Goal: Transaction & Acquisition: Purchase product/service

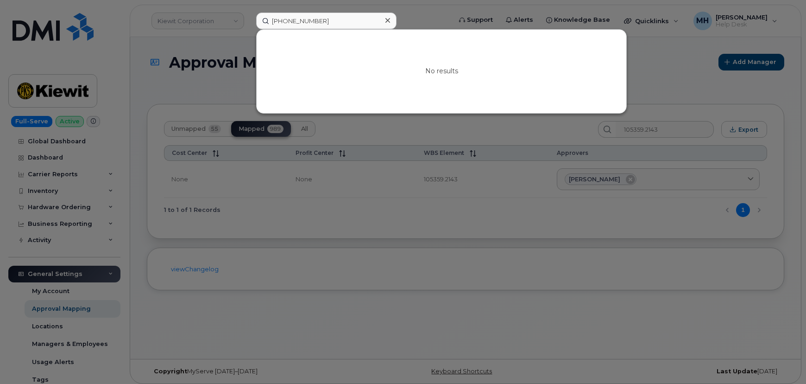
drag, startPoint x: 0, startPoint y: 0, endPoint x: 199, endPoint y: 26, distance: 200.5
click at [249, 27] on div "929-408-2631 No results" at bounding box center [351, 21] width 204 height 17
type input "714-262-6654"
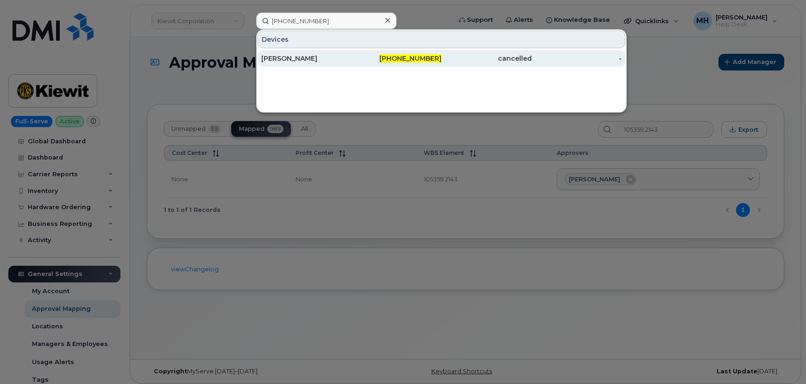
drag, startPoint x: 312, startPoint y: 54, endPoint x: 320, endPoint y: 61, distance: 10.9
click at [312, 54] on div "[PERSON_NAME]" at bounding box center [306, 58] width 90 height 9
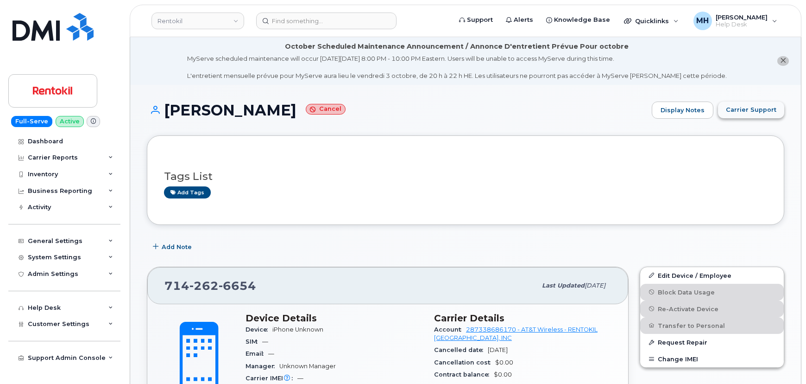
click at [739, 110] on span "Carrier Support" at bounding box center [751, 109] width 51 height 9
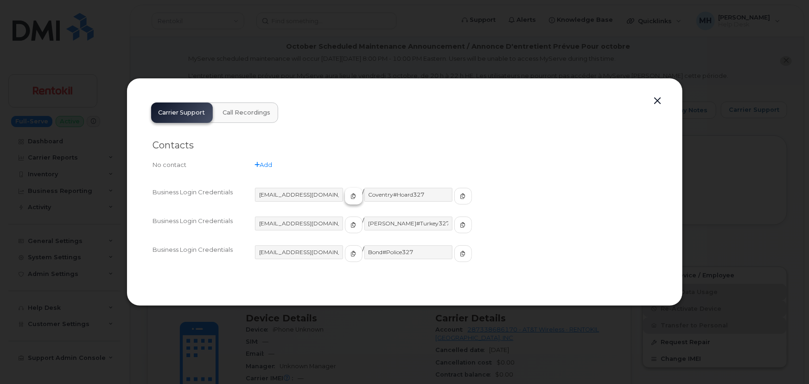
click at [351, 197] on icon "button" at bounding box center [354, 196] width 6 height 6
click at [460, 198] on icon "button" at bounding box center [463, 196] width 6 height 6
click at [104, 81] on div at bounding box center [404, 192] width 809 height 384
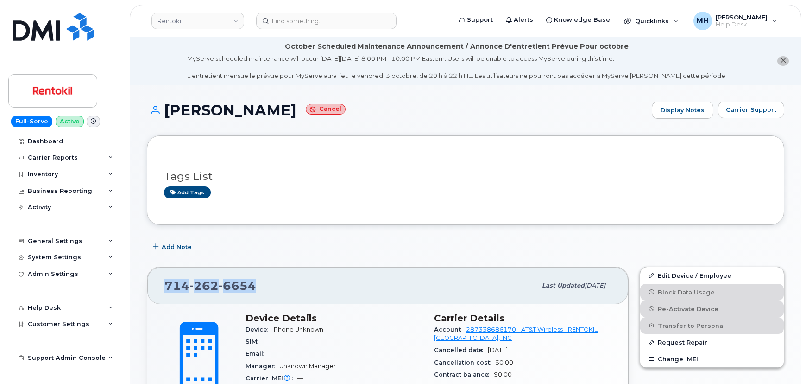
drag, startPoint x: 266, startPoint y: 286, endPoint x: 162, endPoint y: 284, distance: 103.9
click at [162, 284] on div "714 262 6654 Last updated Jun 11, 2025" at bounding box center [387, 285] width 481 height 37
copy span "714 262 6654"
click at [747, 115] on button "Carrier Support" at bounding box center [751, 110] width 66 height 17
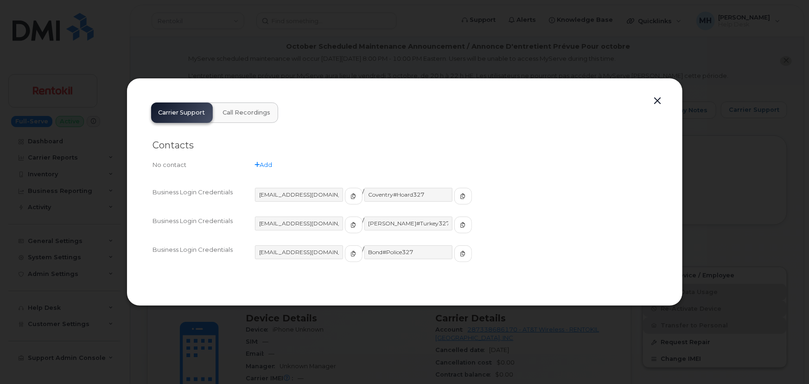
click at [659, 101] on button "button" at bounding box center [658, 101] width 14 height 13
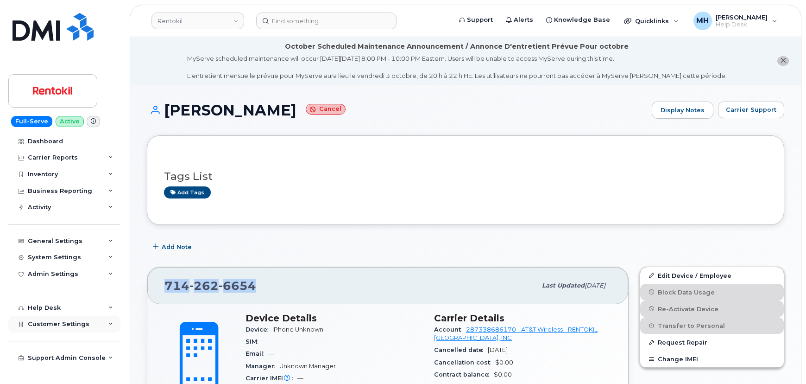
scroll to position [42, 0]
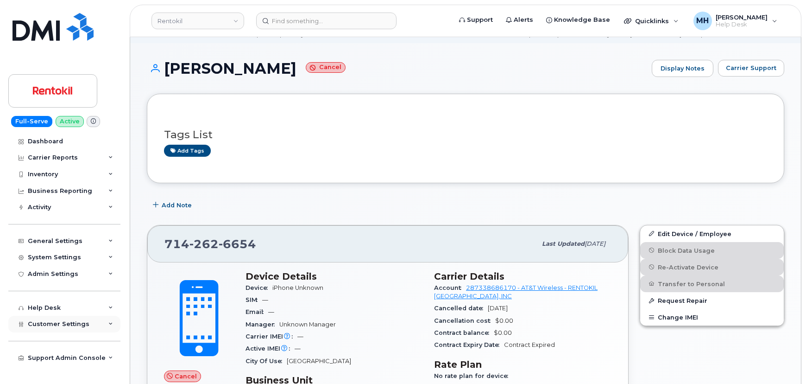
click at [86, 324] on div "Customer Settings" at bounding box center [64, 324] width 112 height 17
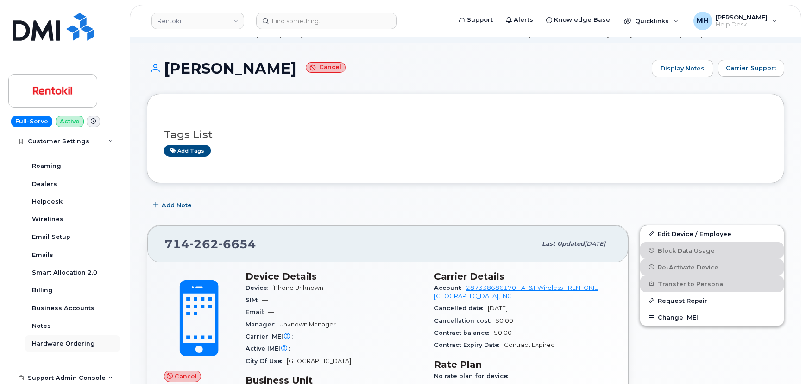
scroll to position [212, 0]
click at [89, 309] on div "Business Accounts" at bounding box center [63, 307] width 63 height 8
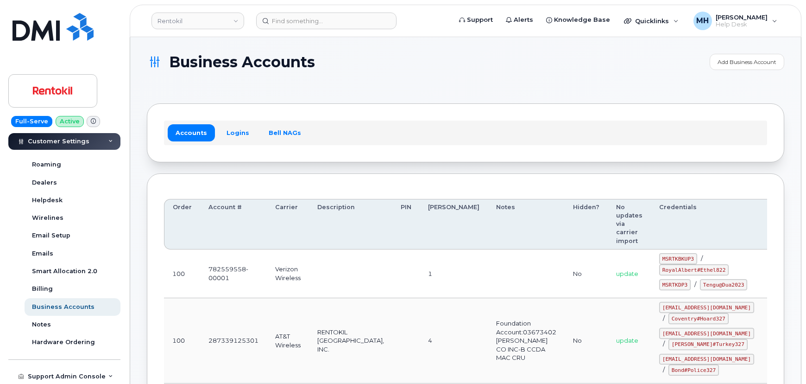
click at [220, 123] on div "Accounts Logins Bell NAGs" at bounding box center [465, 133] width 603 height 24
click at [229, 127] on link "Logins" at bounding box center [238, 132] width 38 height 17
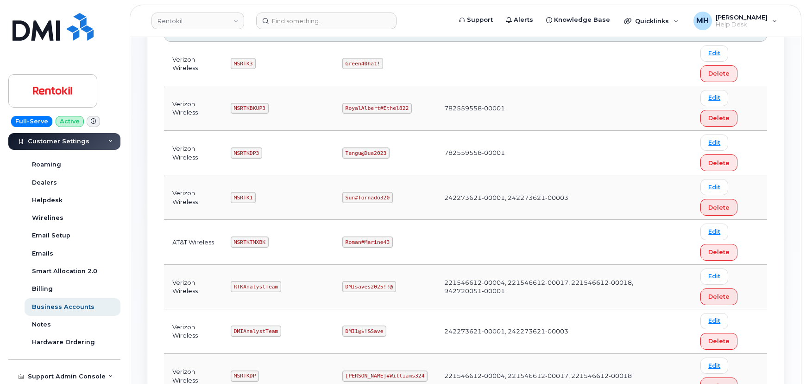
scroll to position [210, 0]
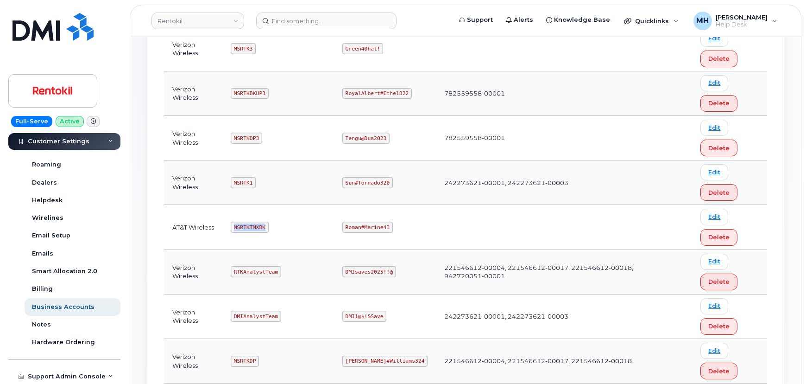
drag, startPoint x: 267, startPoint y: 227, endPoint x: 228, endPoint y: 227, distance: 38.5
click at [228, 227] on td "MSRTKTMXBK" at bounding box center [278, 227] width 112 height 44
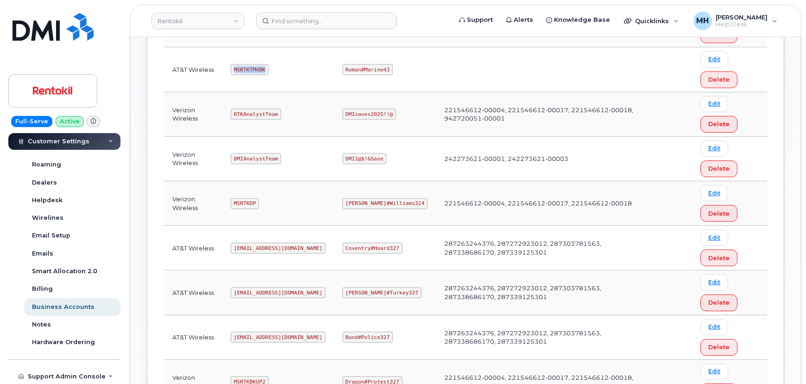
scroll to position [379, 0]
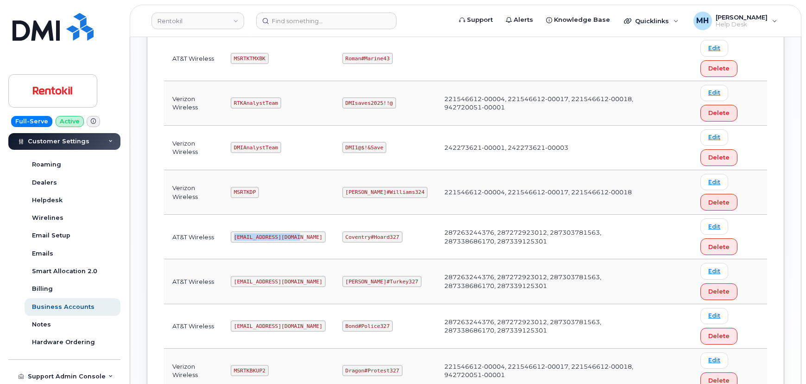
drag, startPoint x: 298, startPoint y: 235, endPoint x: 233, endPoint y: 235, distance: 65.4
click at [233, 235] on code "Ms-rentokil@dminc.com" at bounding box center [278, 236] width 95 height 11
copy code "Ms-rentokil@dminc.com"
drag, startPoint x: 397, startPoint y: 232, endPoint x: 343, endPoint y: 234, distance: 54.3
click at [343, 234] on code "Coventry#Hoard327" at bounding box center [373, 236] width 60 height 11
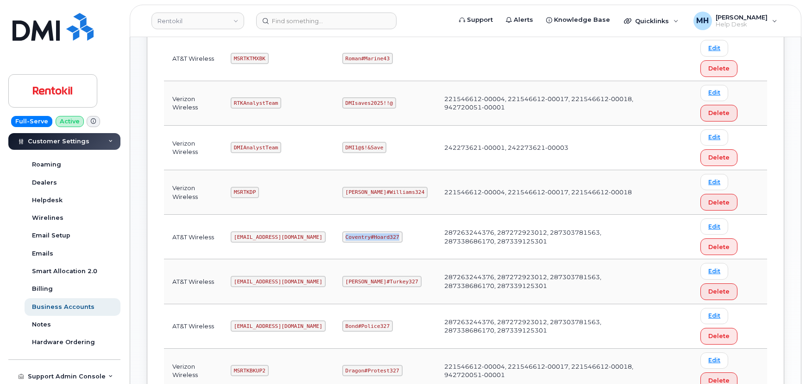
copy code "Coventry#Hoard327"
drag, startPoint x: 339, startPoint y: 13, endPoint x: 333, endPoint y: 23, distance: 11.4
click at [339, 13] on input at bounding box center [326, 21] width 140 height 17
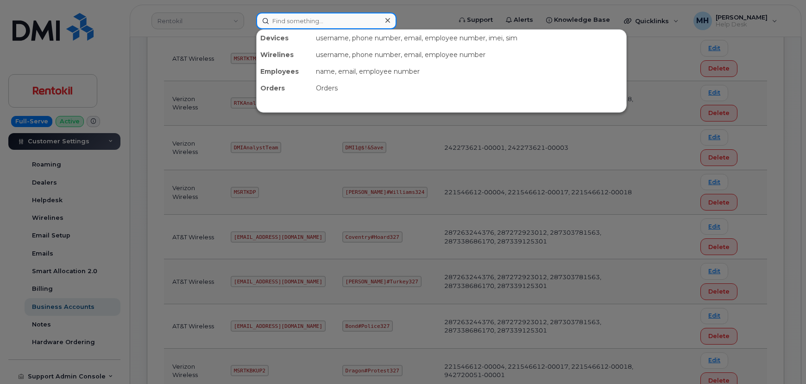
paste input "714-262-6654"
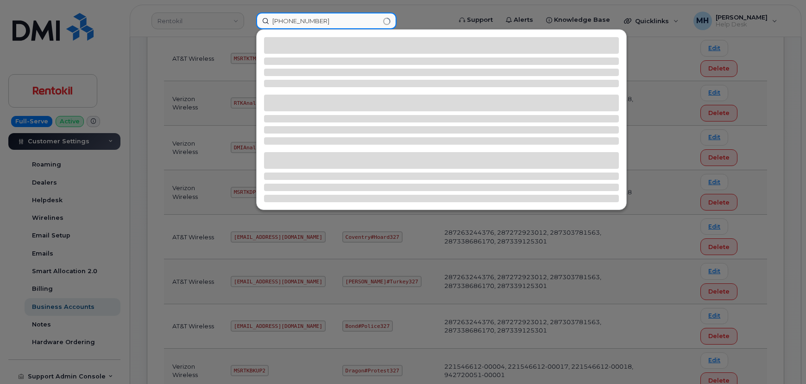
type input "714-262-6654"
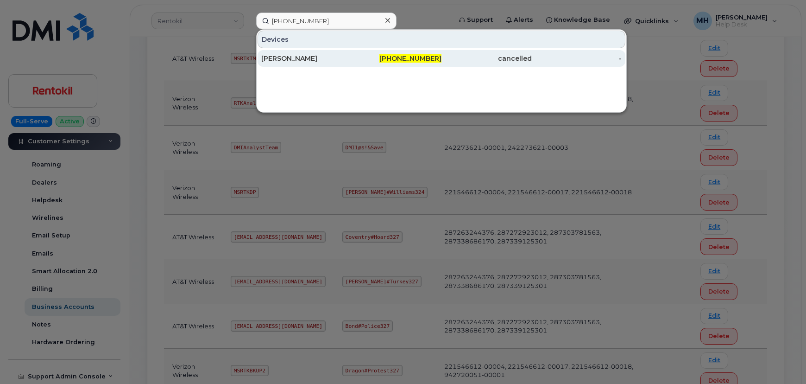
click at [327, 57] on div "Ian Friis-hansen" at bounding box center [306, 58] width 90 height 9
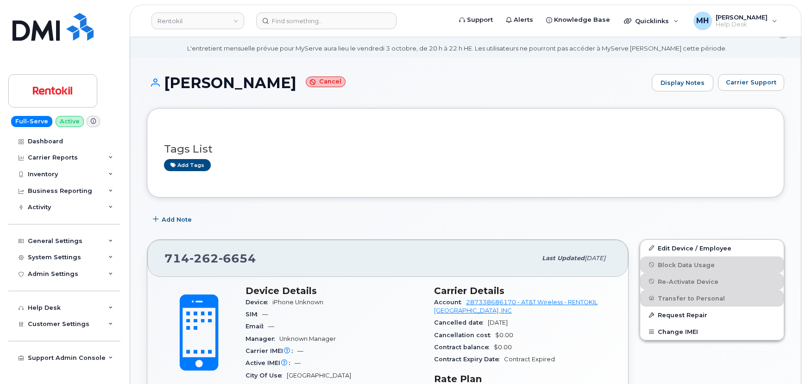
scroll to position [42, 0]
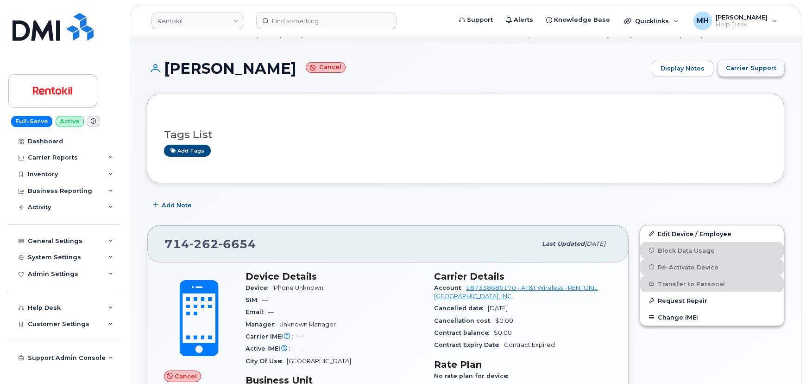
click at [741, 75] on button "Carrier Support" at bounding box center [751, 68] width 66 height 17
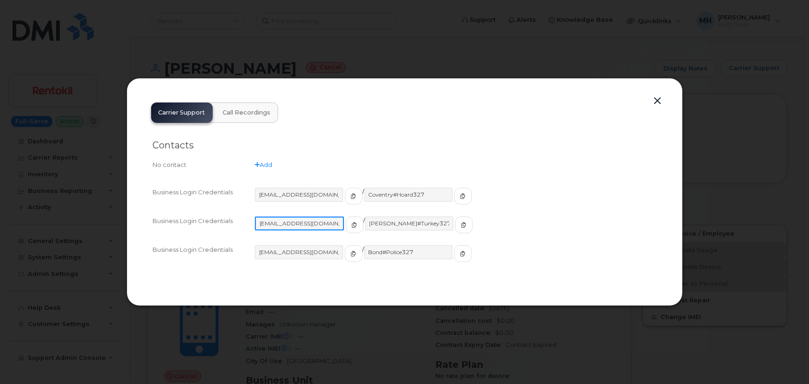
click at [301, 220] on input "Ms-rentokil-backup@dminc.com" at bounding box center [299, 223] width 89 height 14
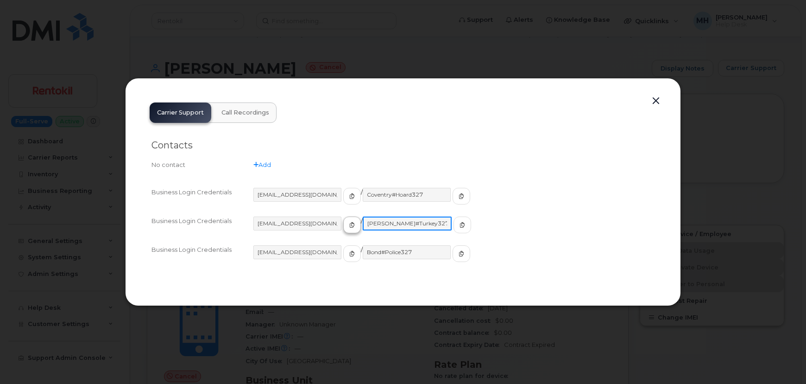
drag, startPoint x: 412, startPoint y: 220, endPoint x: 330, endPoint y: 225, distance: 82.2
click at [330, 225] on div "Ms-rentokil-backup@dminc.com / George#Turkey327" at bounding box center [454, 228] width 401 height 25
click at [653, 102] on button "button" at bounding box center [656, 101] width 14 height 13
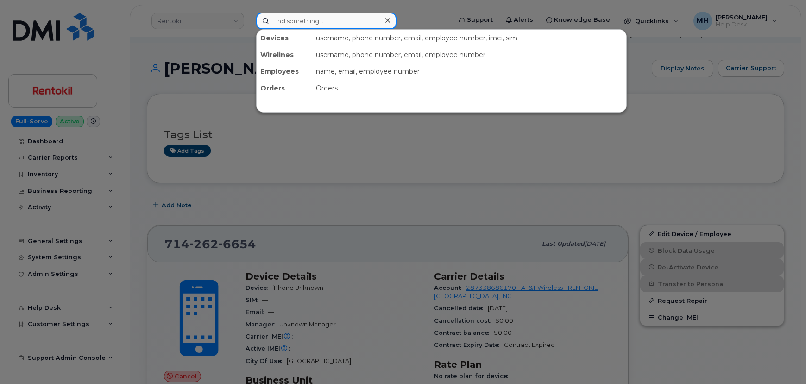
click at [287, 16] on input at bounding box center [326, 21] width 140 height 17
paste input "302272"
type input "302272"
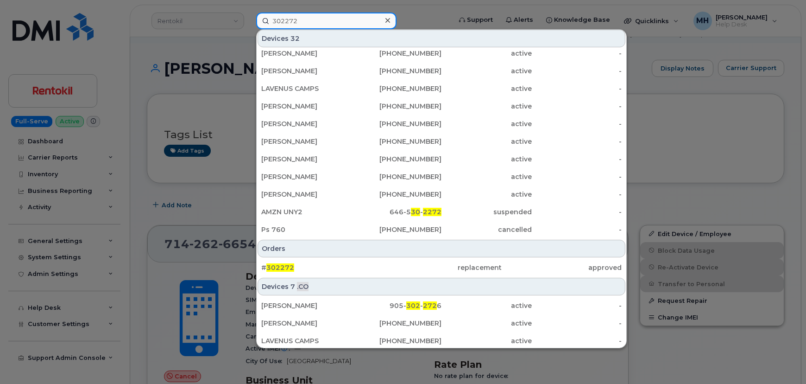
scroll to position [165, 0]
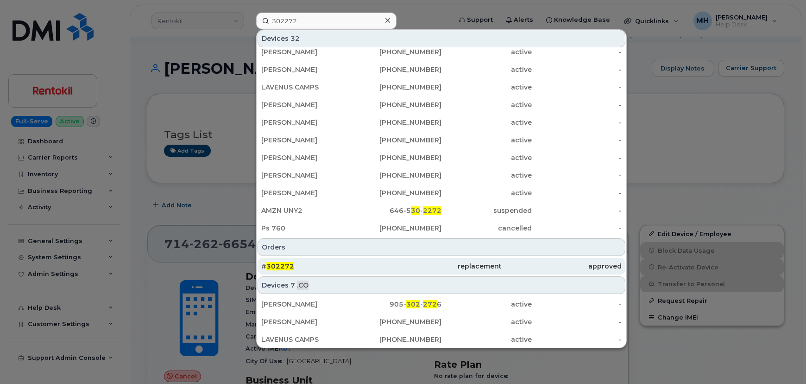
click at [358, 268] on div "# 302272" at bounding box center [321, 265] width 120 height 9
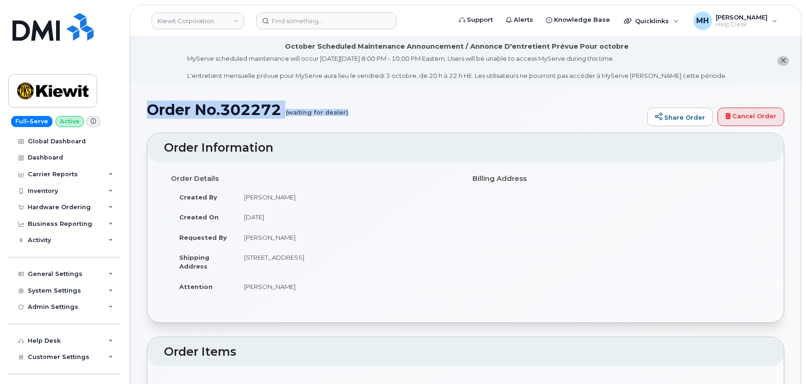
drag, startPoint x: 149, startPoint y: 108, endPoint x: 345, endPoint y: 111, distance: 196.1
click at [345, 111] on h1 "Order No.302272 (waiting for dealer)" at bounding box center [395, 110] width 496 height 16
copy h1 "Order No.302272 (waiting for dealer)"
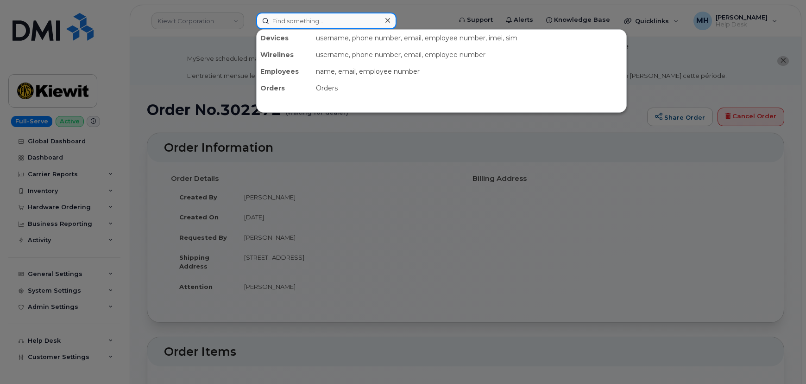
click at [325, 19] on input at bounding box center [326, 21] width 140 height 17
paste input "301574"
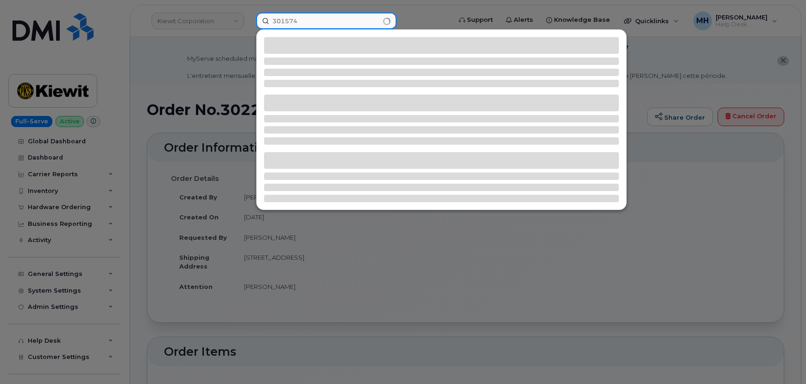
type input "301574"
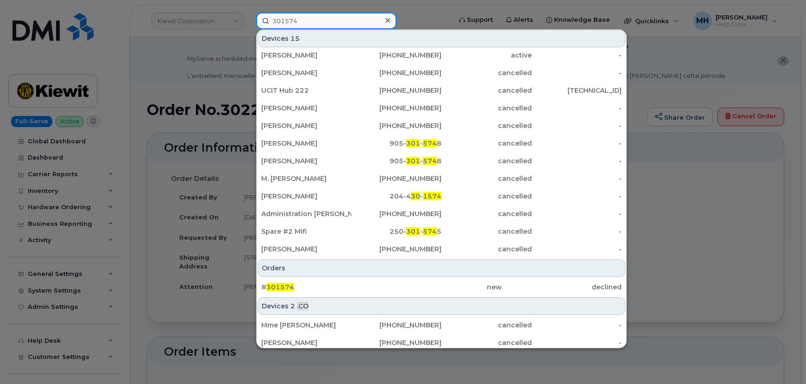
scroll to position [60, 0]
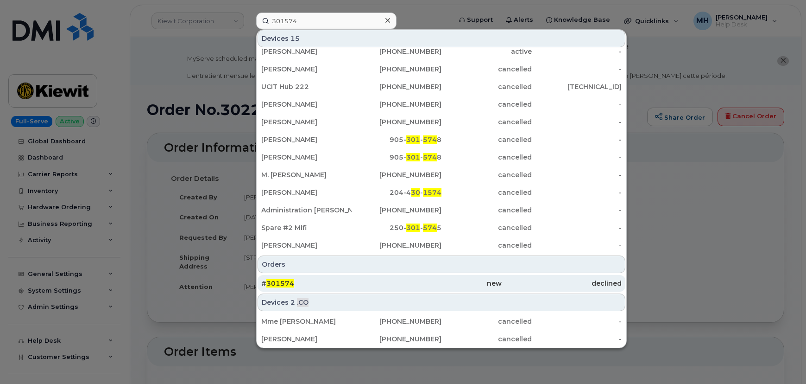
click at [311, 279] on div "# 301574" at bounding box center [321, 283] width 120 height 9
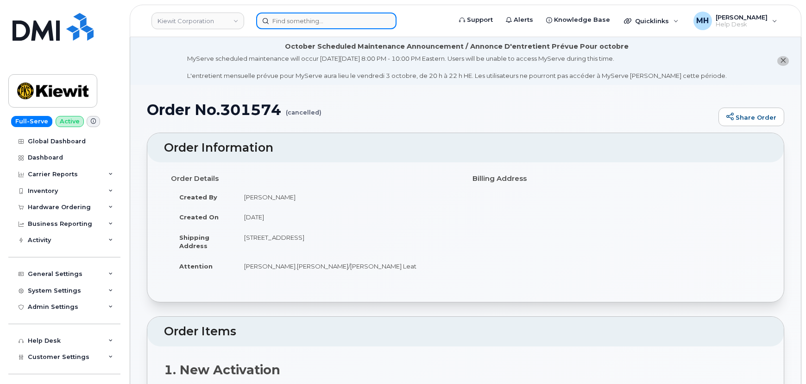
click at [298, 25] on input at bounding box center [326, 21] width 140 height 17
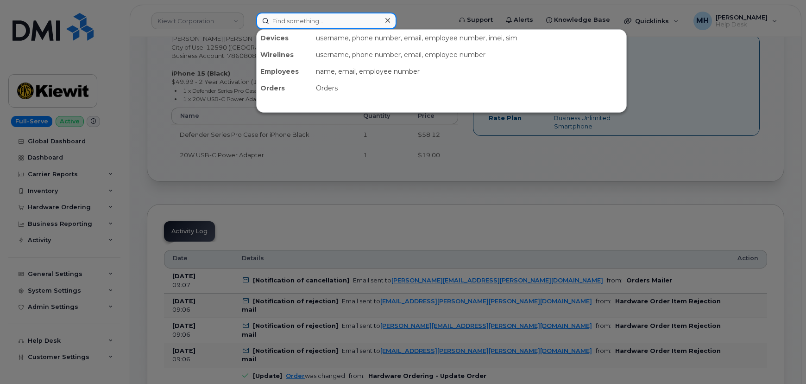
scroll to position [337, 0]
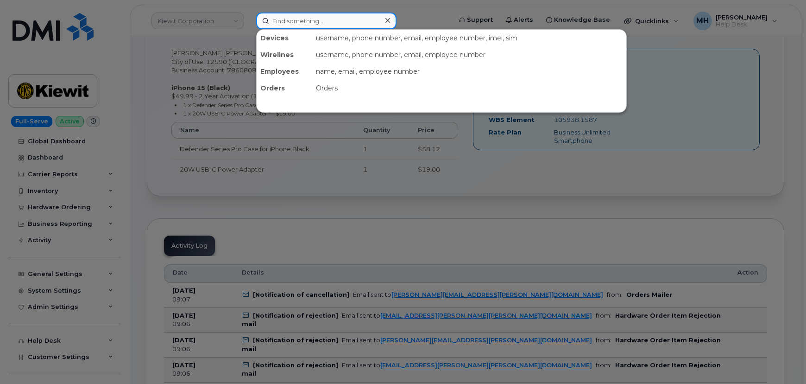
paste input "301747"
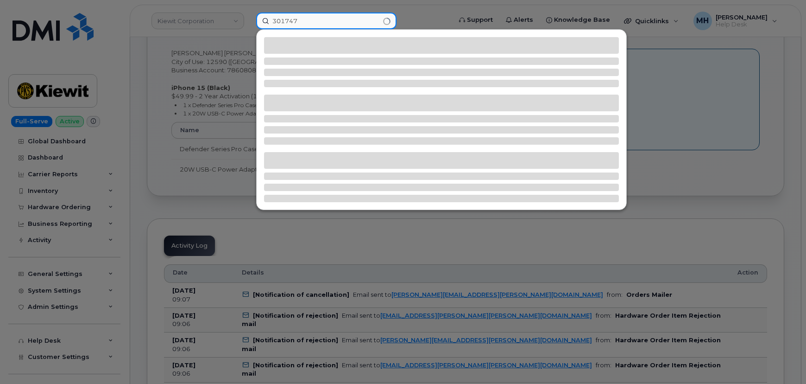
type input "301747"
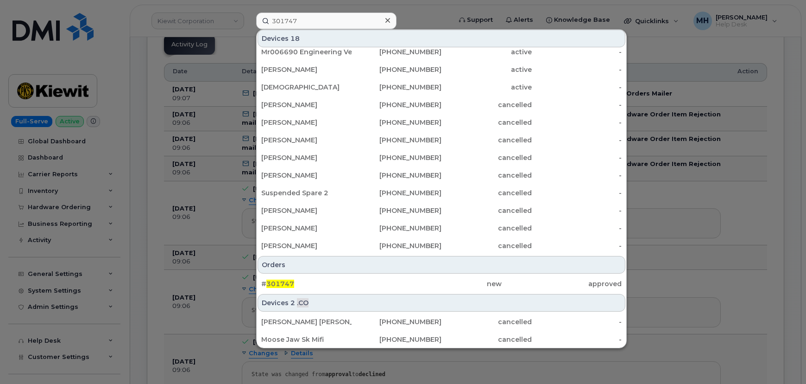
scroll to position [590, 0]
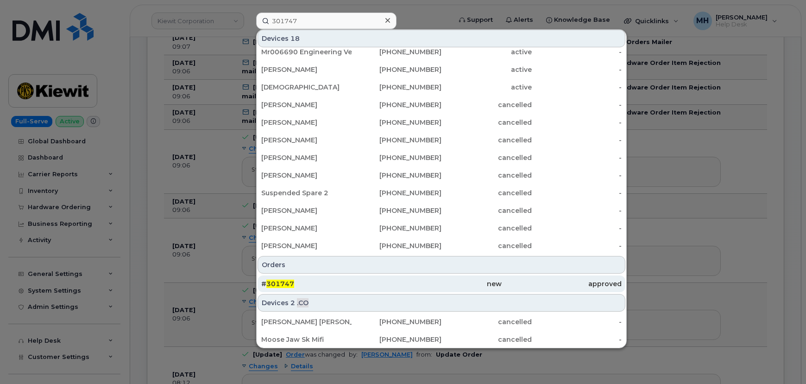
click at [413, 277] on div "new" at bounding box center [441, 283] width 120 height 17
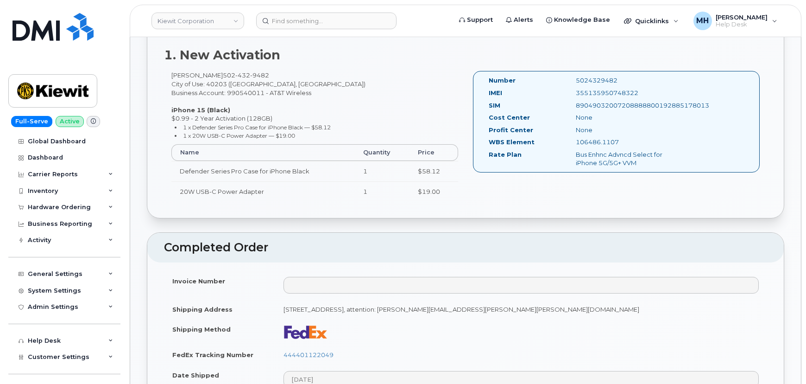
scroll to position [463, 0]
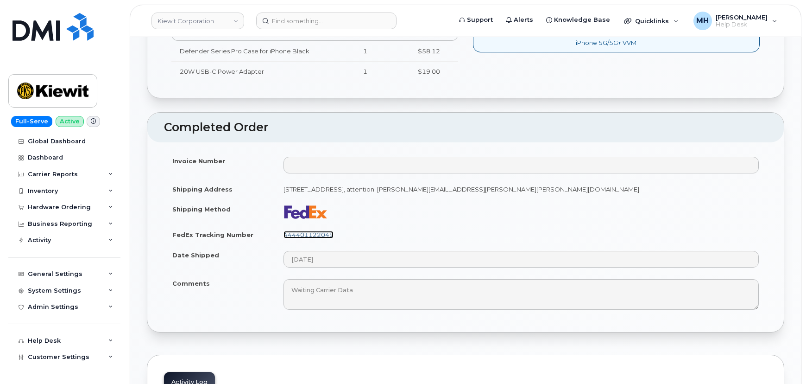
click at [328, 231] on link "444401122049" at bounding box center [309, 234] width 50 height 7
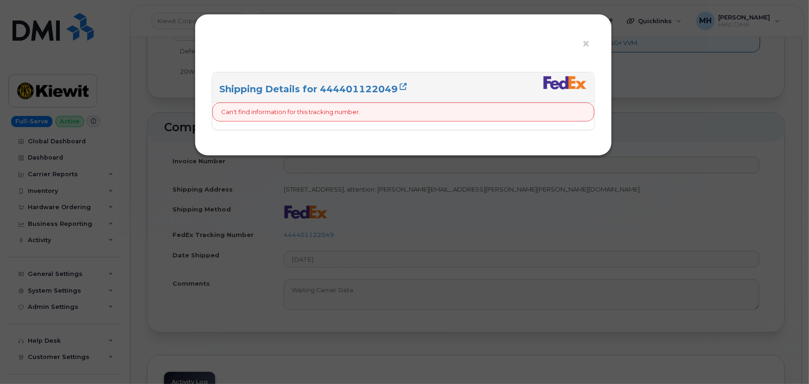
click at [329, 95] on h3 "Shipping Details for 444401122049" at bounding box center [403, 89] width 368 height 13
click at [329, 86] on link "Shipping Details for 444401122049" at bounding box center [312, 88] width 187 height 11
click at [589, 45] on span "×" at bounding box center [586, 43] width 8 height 17
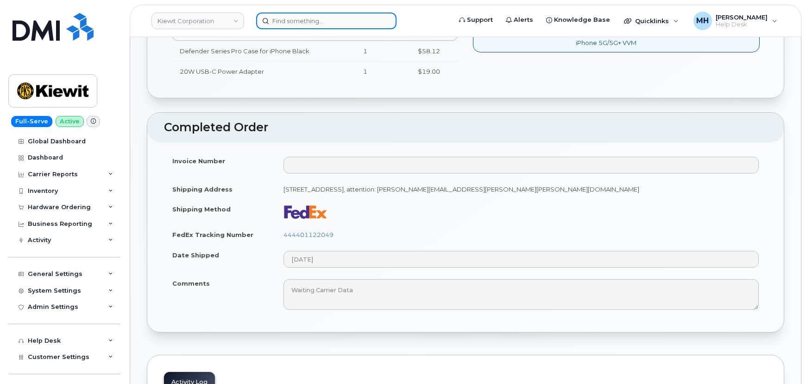
click at [288, 24] on input at bounding box center [326, 21] width 140 height 17
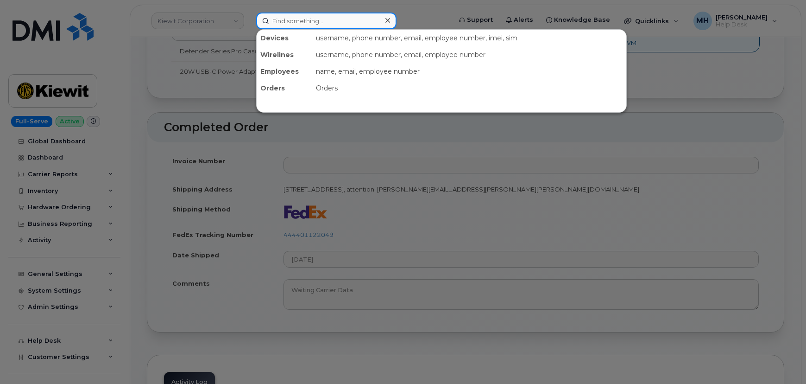
paste input "[PHONE_NUMBER]"
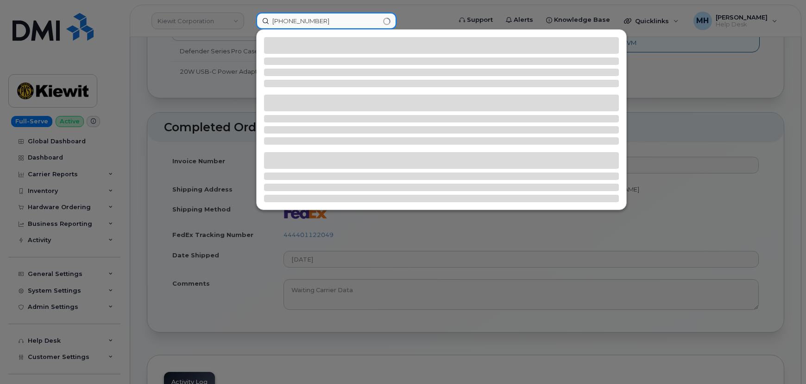
type input "[PHONE_NUMBER]"
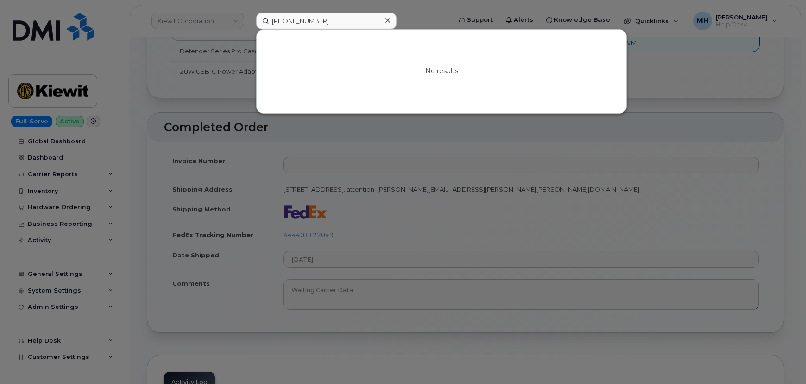
click at [506, 129] on div at bounding box center [403, 192] width 806 height 384
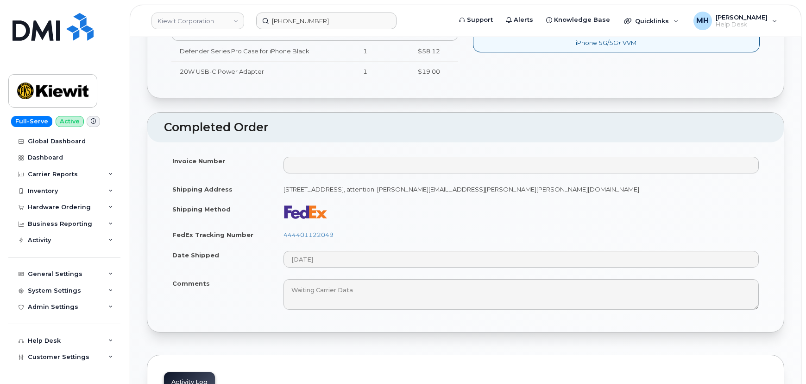
click at [181, 25] on link "Kiewit Corporation" at bounding box center [198, 21] width 93 height 17
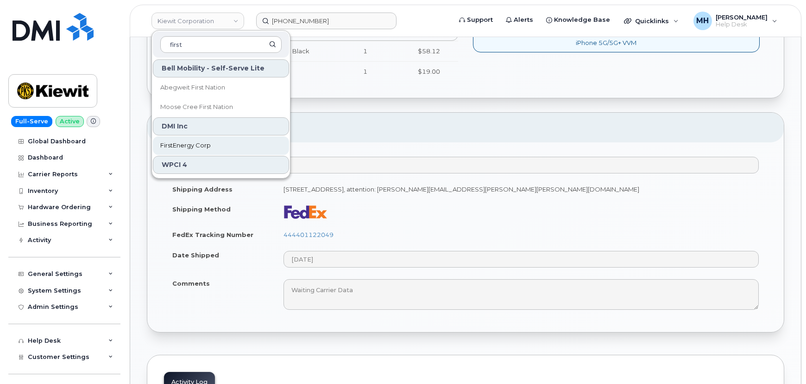
type input "first"
click at [200, 141] on span "FirstEnergy Corp" at bounding box center [185, 145] width 51 height 9
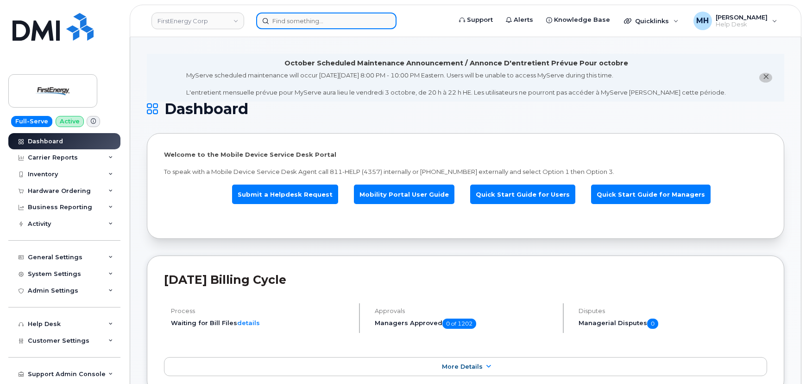
click at [298, 23] on input at bounding box center [326, 21] width 140 height 17
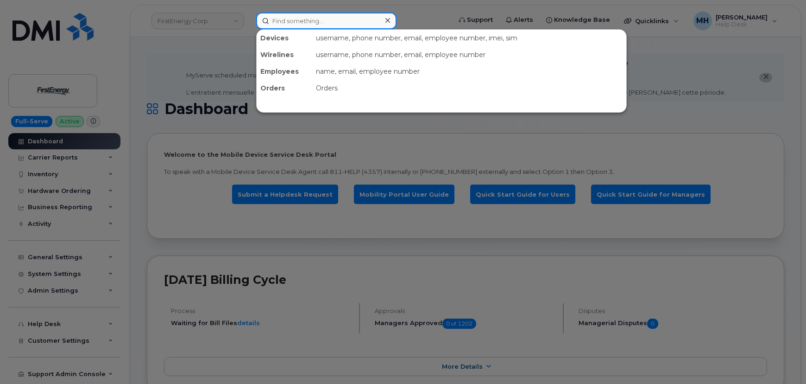
paste input "[PHONE_NUMBER]"
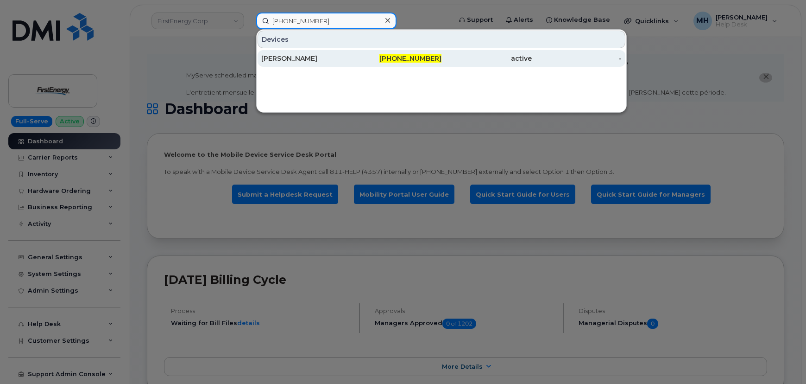
type input "775-675-4625"
click at [421, 63] on div "775-675-4625" at bounding box center [397, 58] width 90 height 17
click at [546, 62] on div "-" at bounding box center [577, 58] width 90 height 9
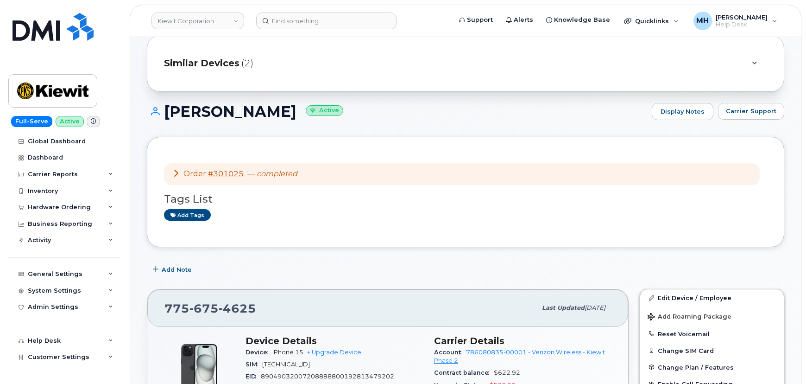
scroll to position [84, 0]
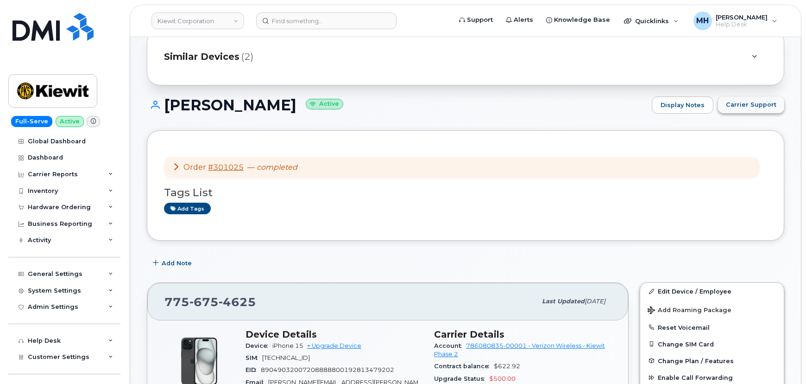
click at [736, 107] on span "Carrier Support" at bounding box center [751, 104] width 51 height 9
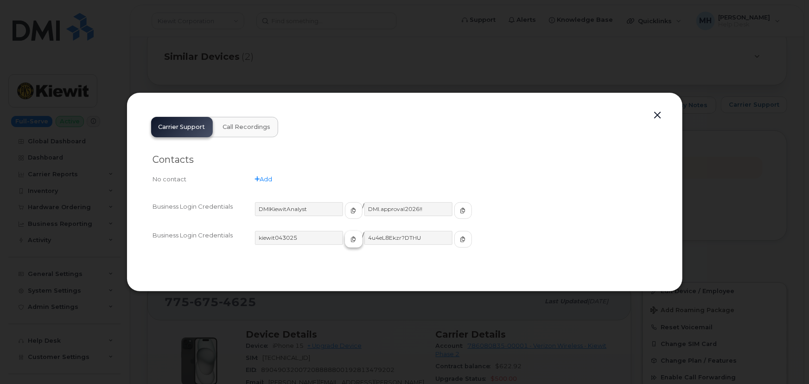
click at [345, 234] on button "button" at bounding box center [354, 239] width 18 height 17
click at [454, 242] on button "button" at bounding box center [463, 239] width 18 height 17
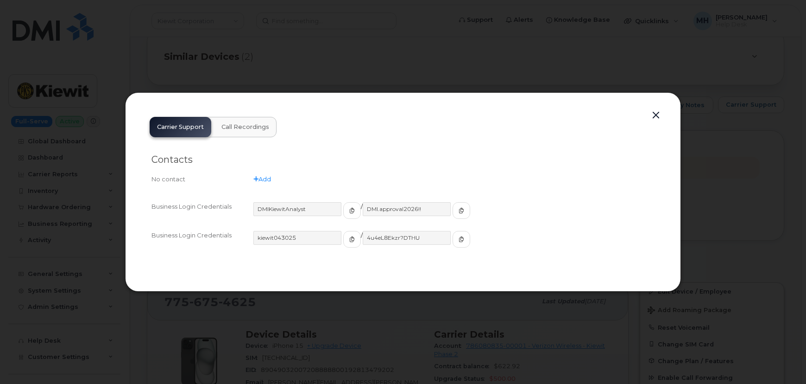
drag, startPoint x: 737, startPoint y: 89, endPoint x: 714, endPoint y: 91, distance: 23.8
click at [738, 89] on div at bounding box center [403, 192] width 806 height 384
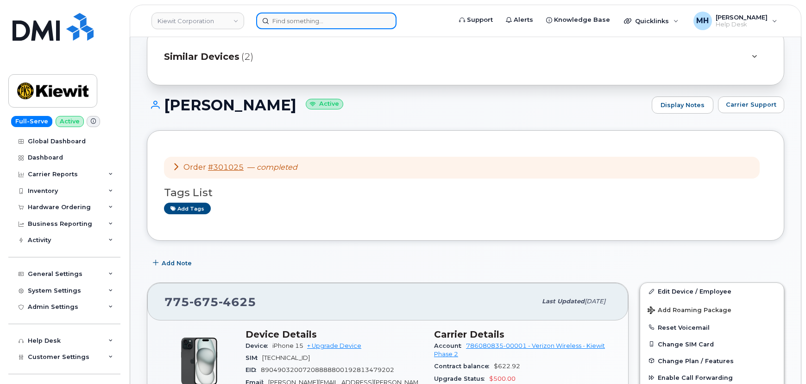
click at [334, 19] on input at bounding box center [326, 21] width 140 height 17
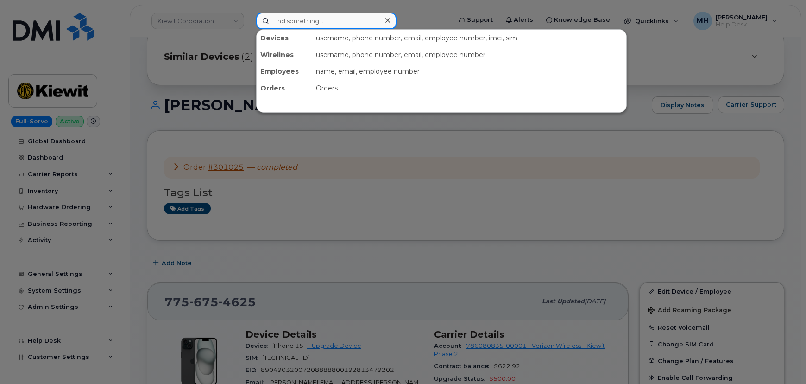
paste input "307-660-0145"
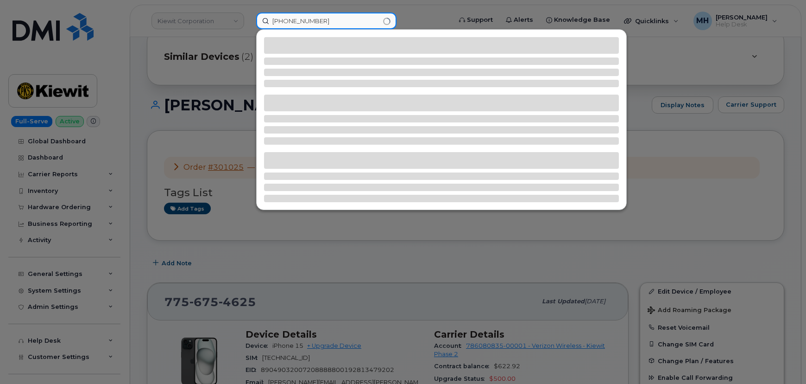
type input "307-660-0145"
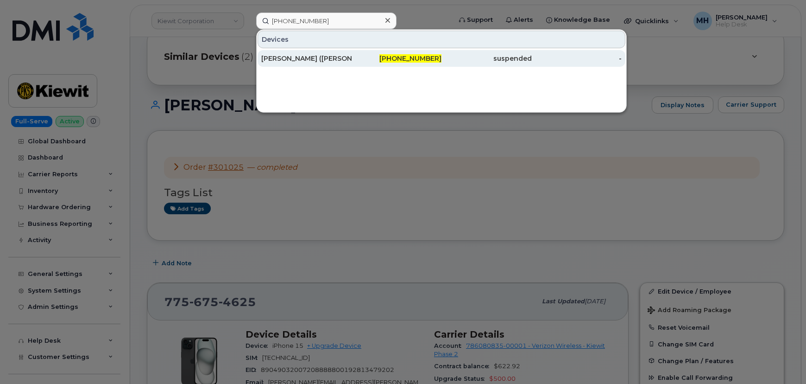
click at [355, 55] on div "307-660-0145" at bounding box center [397, 58] width 90 height 9
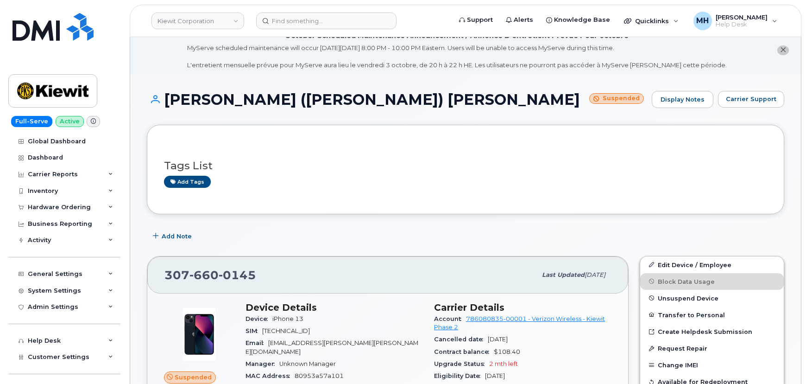
scroll to position [42, 0]
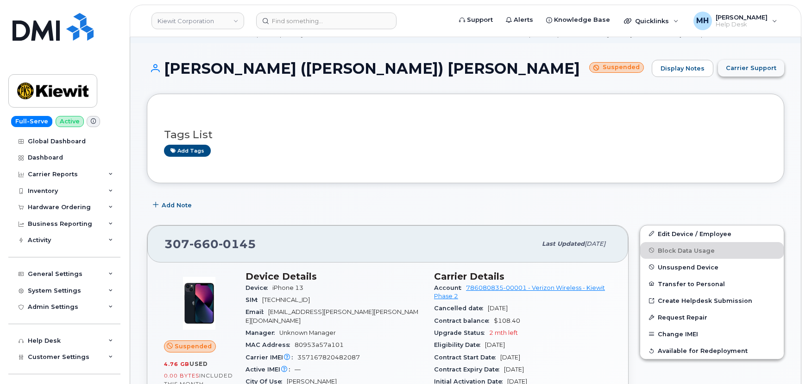
click at [743, 70] on span "Carrier Support" at bounding box center [751, 67] width 51 height 9
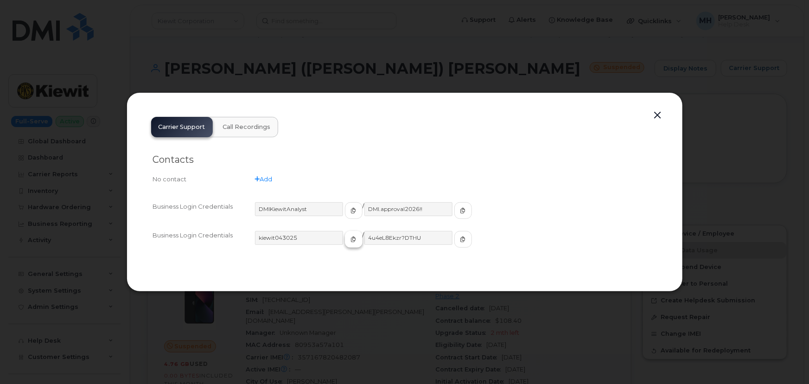
click at [349, 239] on span "button" at bounding box center [353, 239] width 8 height 8
click at [459, 242] on span "button" at bounding box center [463, 239] width 8 height 8
click at [656, 117] on button "button" at bounding box center [658, 115] width 14 height 13
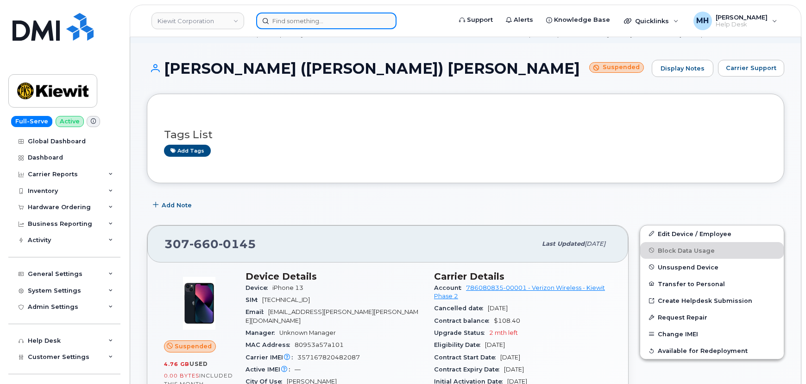
click at [292, 23] on input at bounding box center [326, 21] width 140 height 17
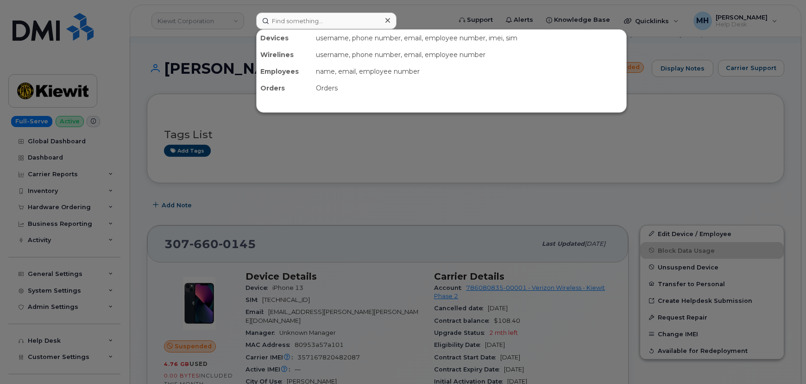
click at [256, 164] on div at bounding box center [403, 192] width 806 height 384
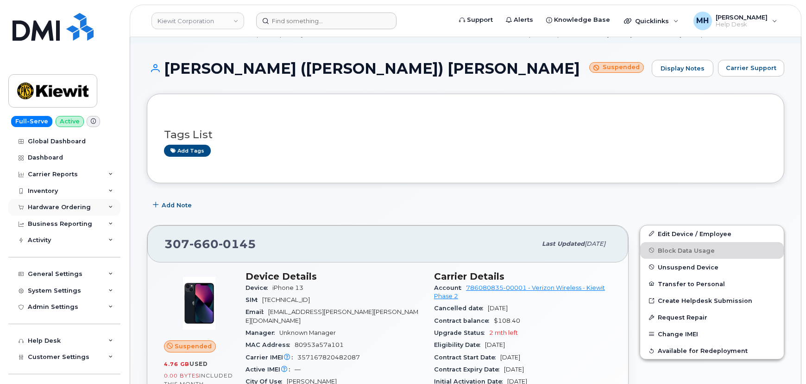
click at [60, 213] on div "Hardware Ordering" at bounding box center [64, 207] width 112 height 17
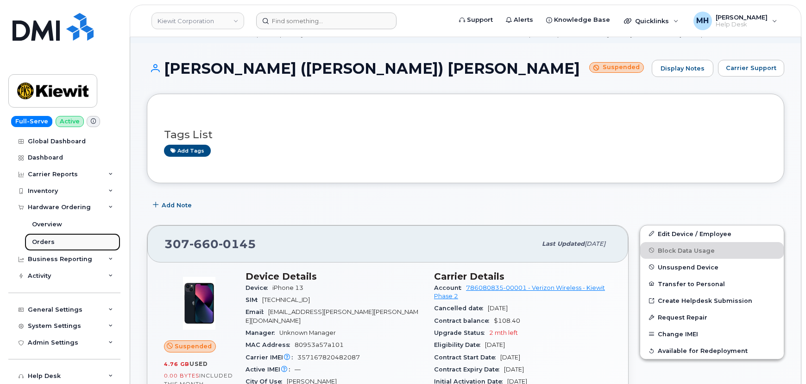
click at [49, 242] on div "Orders" at bounding box center [43, 242] width 23 height 8
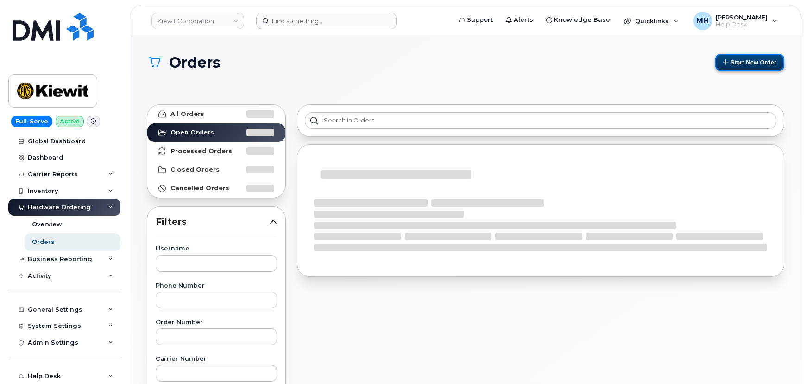
click at [732, 63] on button "Start New Order" at bounding box center [750, 62] width 69 height 17
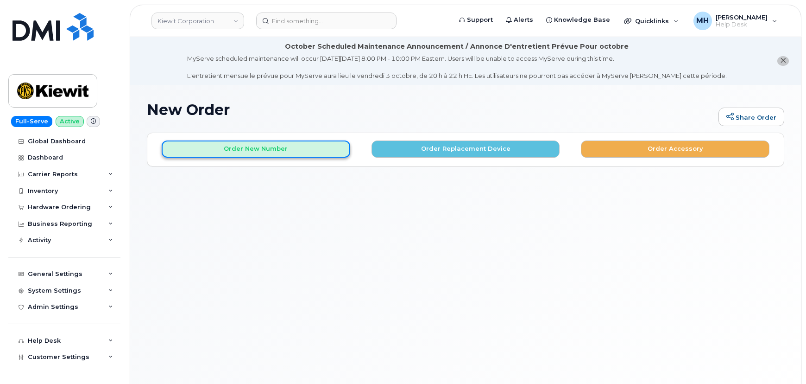
click at [298, 142] on button "Order New Number" at bounding box center [256, 148] width 189 height 17
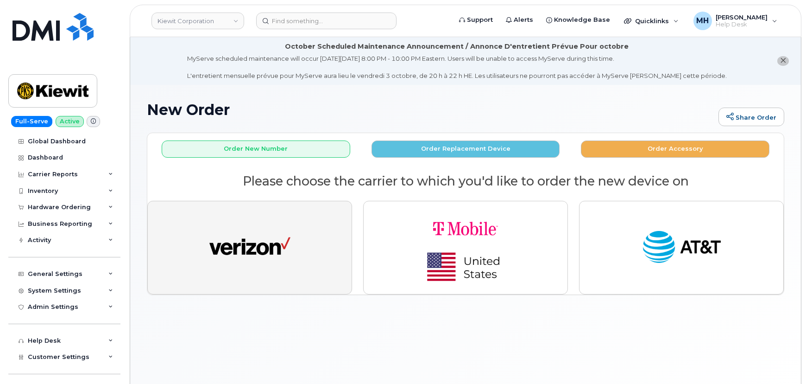
click at [258, 263] on img "button" at bounding box center [249, 248] width 81 height 42
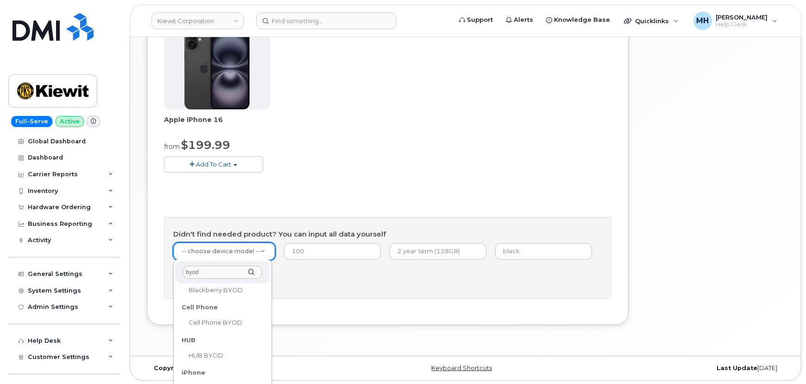
scroll to position [91, 0]
type input "byod"
select select "2421"
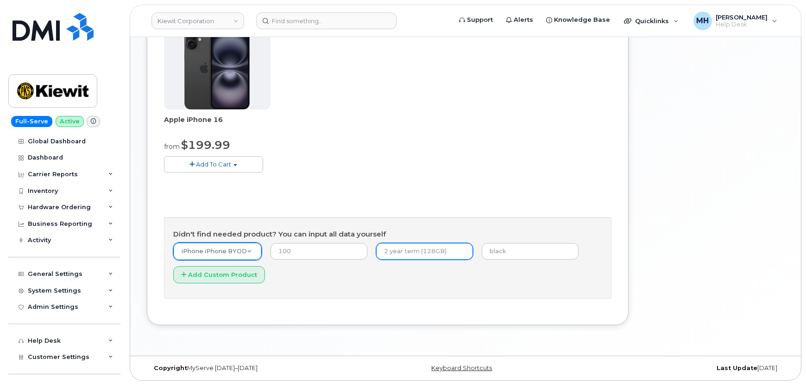
click at [425, 253] on input "text" at bounding box center [424, 251] width 97 height 17
type input "2 year term"
click at [489, 253] on input "text" at bounding box center [530, 251] width 97 height 17
type input "black"
click at [330, 251] on input "number" at bounding box center [319, 251] width 97 height 17
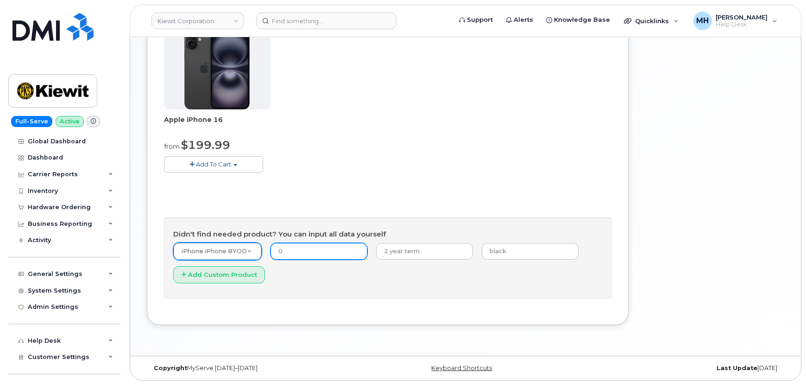
type input "0"
click at [404, 296] on div "Didn't find needed product? You can input all data yourself iPhone iPhone BYOD …" at bounding box center [388, 257] width 448 height 81
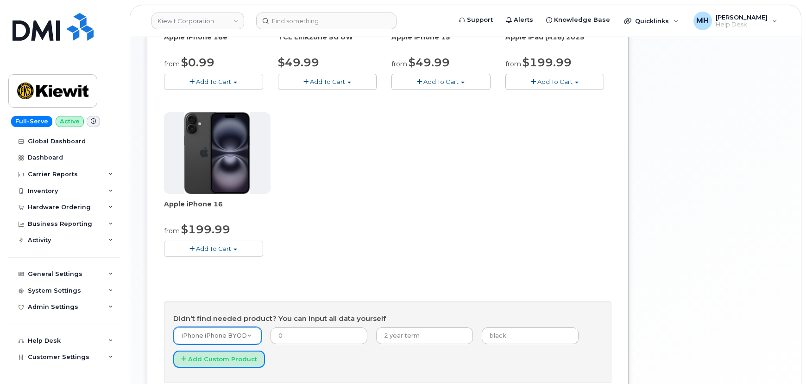
click at [251, 360] on button "Add Custom Product" at bounding box center [219, 358] width 92 height 17
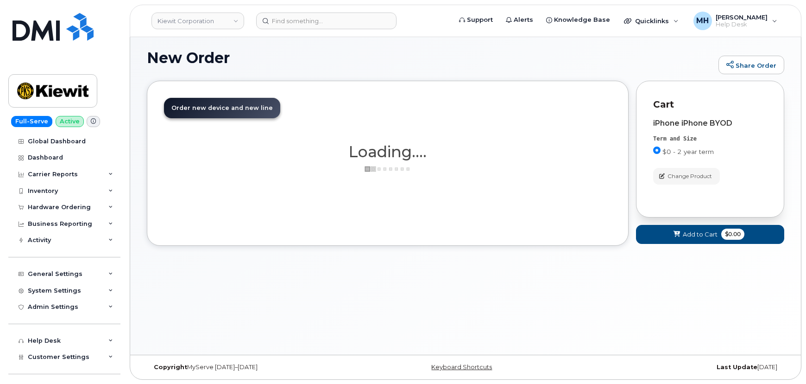
scroll to position [163, 0]
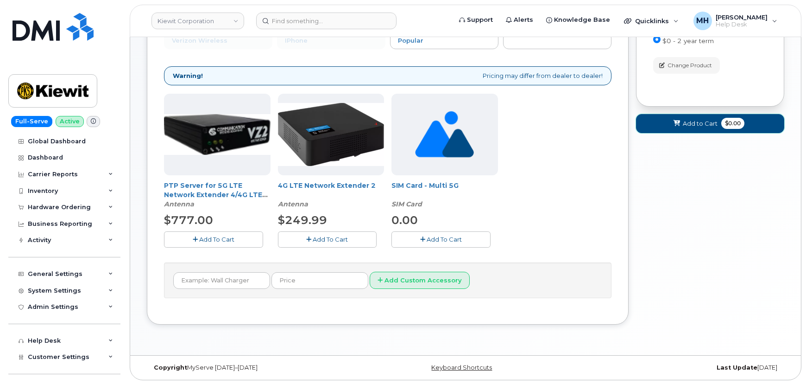
click at [689, 127] on span "Add to Cart" at bounding box center [700, 123] width 35 height 9
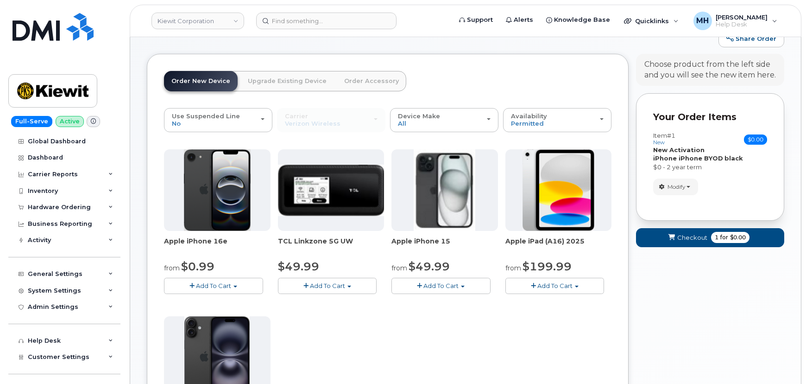
drag, startPoint x: 641, startPoint y: 247, endPoint x: 652, endPoint y: 247, distance: 11.1
click at [641, 247] on form "Your Order Items Item #1 new $0.00 Accessories Only SIM Only Activation New Act…" at bounding box center [710, 174] width 148 height 162
click at [666, 243] on button "Checkout 1 for $0.00" at bounding box center [710, 237] width 148 height 19
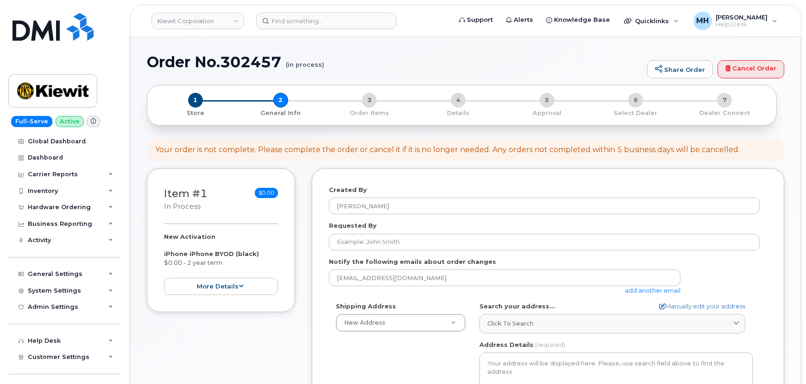
select select
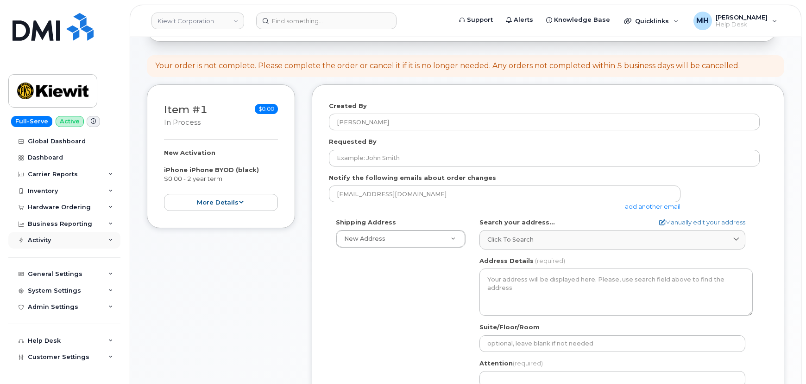
scroll to position [131, 0]
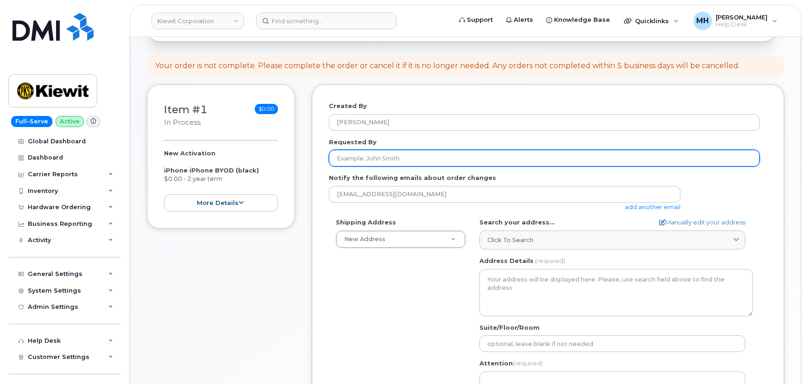
click at [368, 159] on input "Requested By" at bounding box center [544, 158] width 431 height 17
paste input "[PERSON_NAME]"
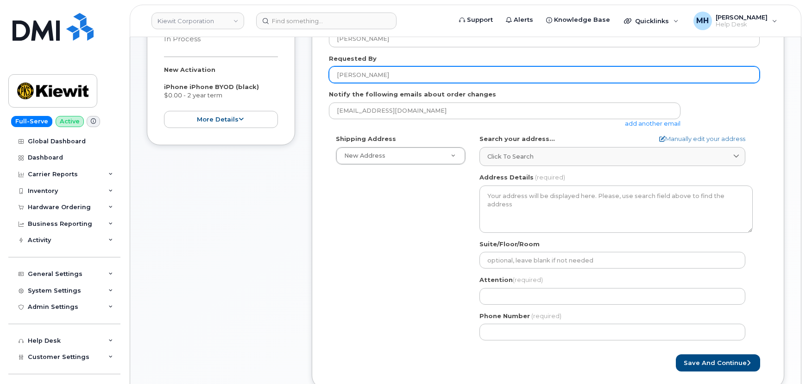
scroll to position [216, 0]
type input "[PERSON_NAME]"
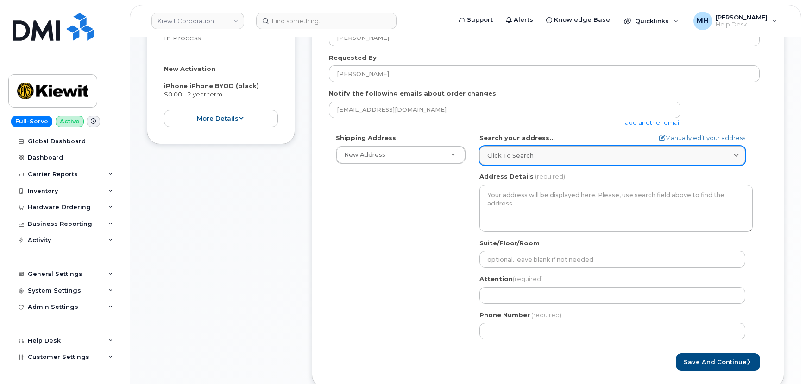
click at [535, 153] on div "Click to search" at bounding box center [613, 155] width 250 height 9
paste input "2008 W Homills Blvd Port Arthur, TX 77640"
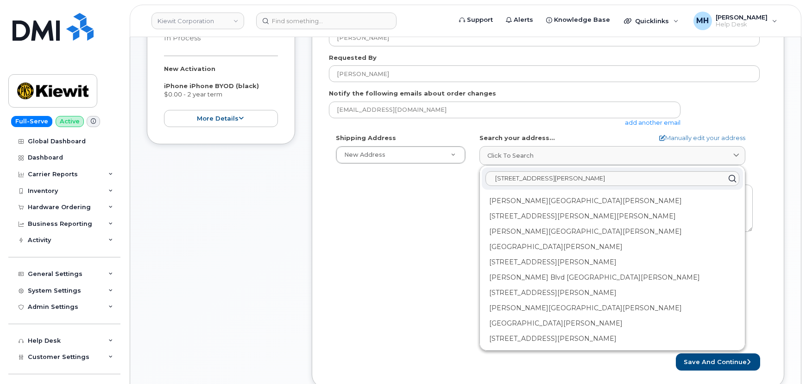
click at [455, 199] on div "Shipping Address New Address New Address 1031 country lane 4113 Mount Zion rd, …" at bounding box center [544, 239] width 431 height 213
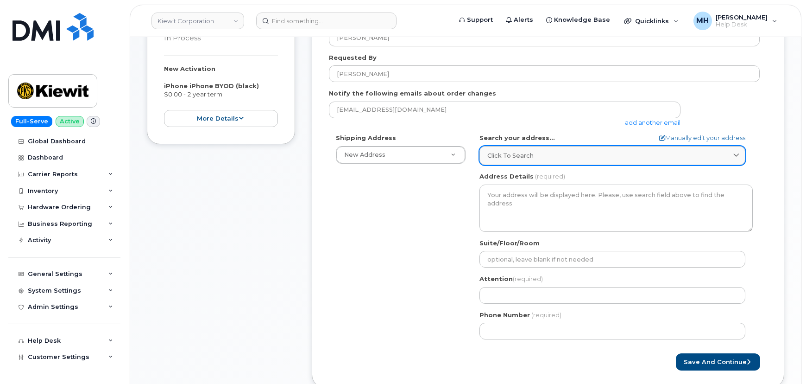
drag, startPoint x: 526, startPoint y: 171, endPoint x: 529, endPoint y: 160, distance: 11.6
click at [526, 172] on label "Address Details" at bounding box center [507, 176] width 54 height 9
click at [529, 160] on link "Click to search" at bounding box center [613, 155] width 266 height 19
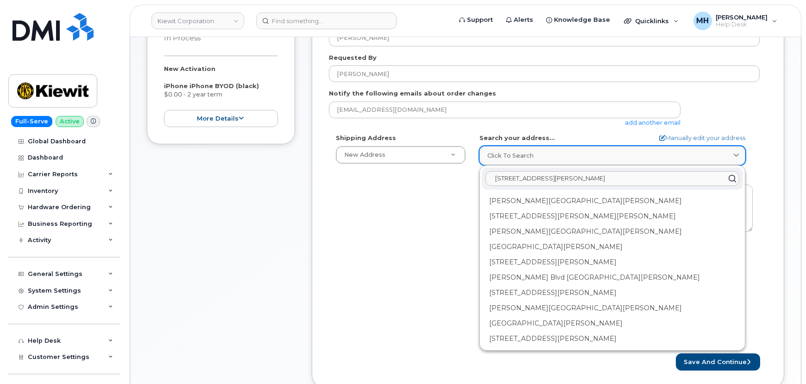
paste input "2008 W Hills Blvd Port Arthur, TX 77640"
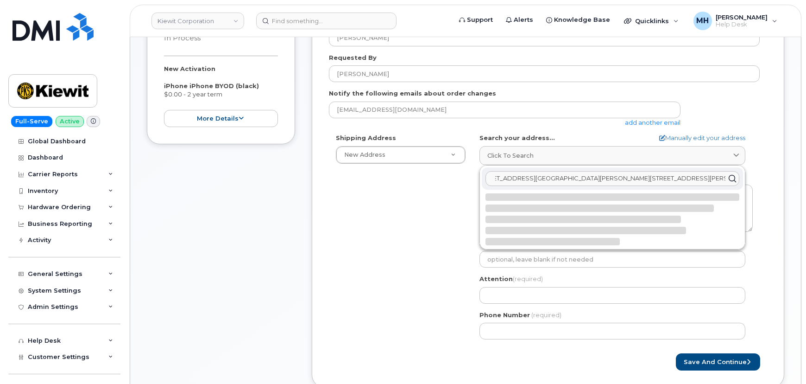
scroll to position [0, 18]
click at [558, 180] on input "2008 W Homills Blvd Port Arthur, TX 776402008 W Hills Blvd Port Arthur, TX 77640" at bounding box center [613, 178] width 254 height 15
click at [558, 181] on input "2008 W Homills Blvd Port Arthur, TX 776402008 W Hills Blvd Port Arthur, TX 77640" at bounding box center [613, 178] width 254 height 15
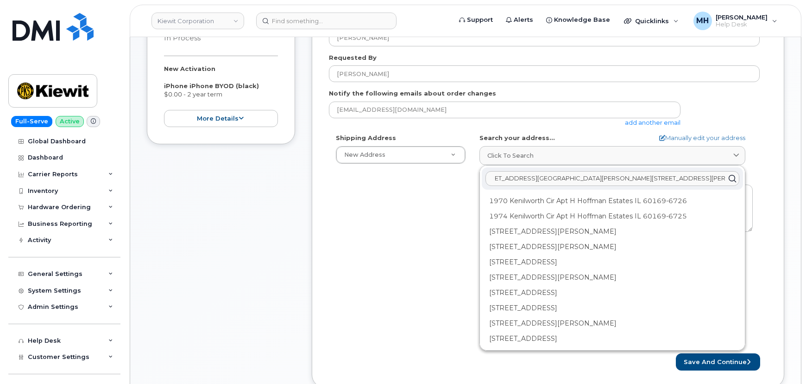
click at [558, 181] on input "2008 W Homills Blvd Port Arthur, TX 776402008 W Hills Blvd Port Arthur, TX 77640" at bounding box center [613, 178] width 254 height 15
paste input "text"
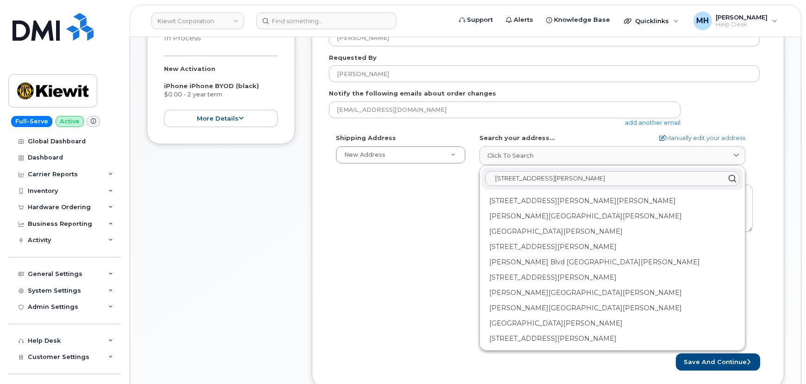
type input "2008 W Hills Blvd Port Arthur, TX 77640"
click at [707, 141] on link "Manually edit your address" at bounding box center [703, 137] width 86 height 9
select select
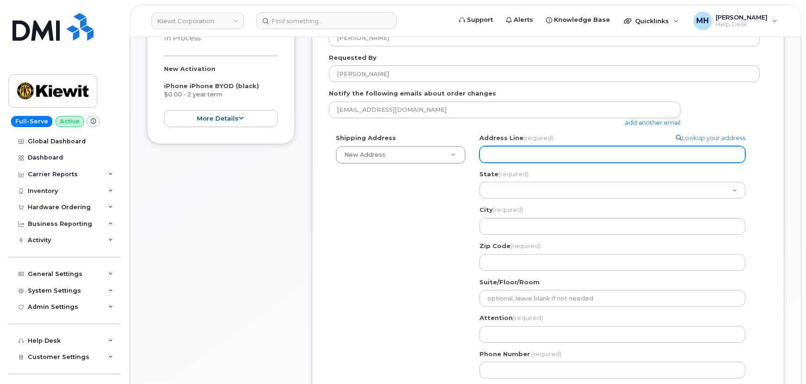
click at [596, 155] on input "Address Line (required)" at bounding box center [613, 154] width 266 height 17
paste input "2008 W Hills Blvd Port Arthur, TX 77640"
type input "2008 W Hills Blvd Port Arthur, TX 77640"
click at [596, 153] on input "2008 W Hills Blvd Port Arthur, TX 77640" at bounding box center [613, 154] width 266 height 17
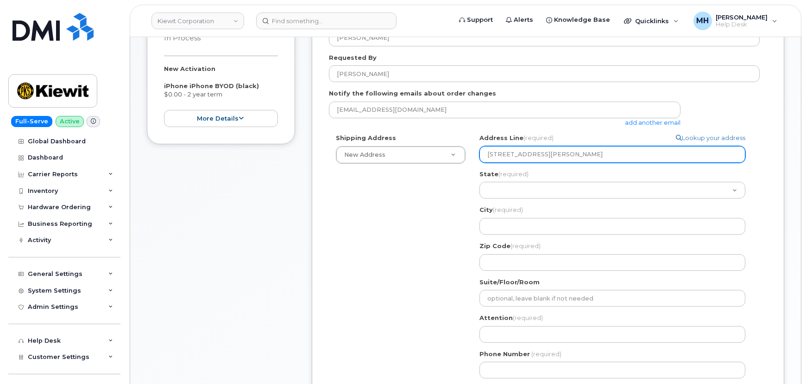
select select
type input "2008 W Hills Blvd Port Arthur, TX"
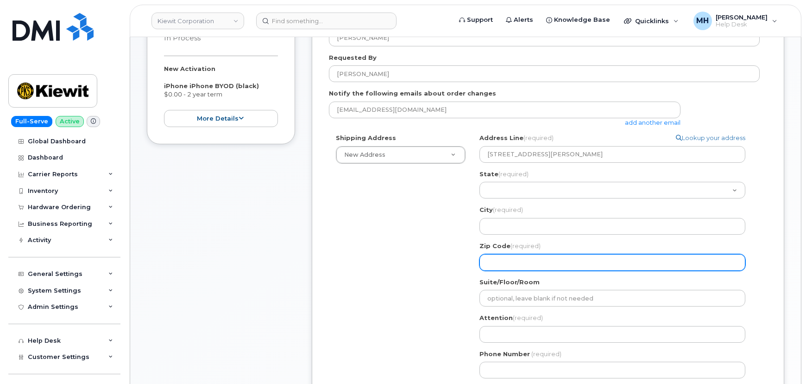
click at [512, 258] on input "Zip Code (required)" at bounding box center [613, 262] width 266 height 17
paste input "77640"
select select
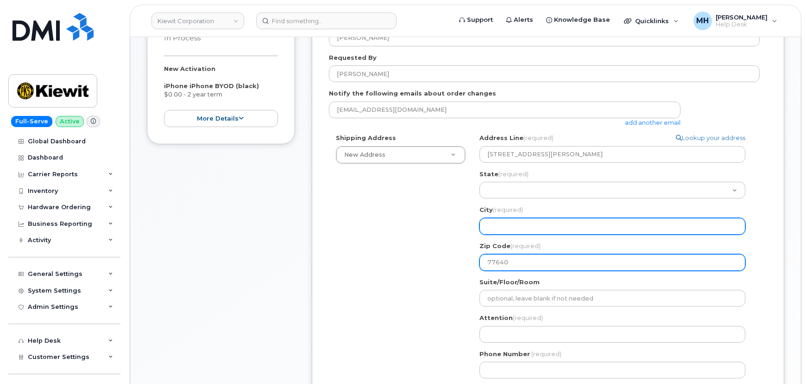
type input "77640"
click at [506, 229] on input "City (required)" at bounding box center [613, 226] width 266 height 17
select select
type input "T"
select select
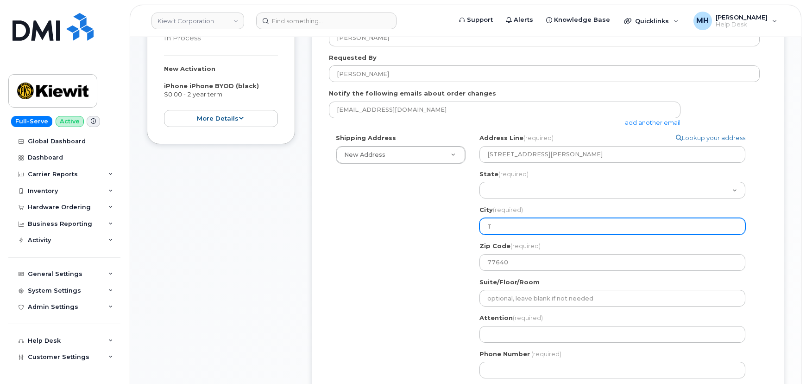
type input "TX"
drag, startPoint x: 494, startPoint y: 225, endPoint x: 481, endPoint y: 225, distance: 13.0
click at [481, 225] on input "TX" at bounding box center [613, 226] width 266 height 17
select select
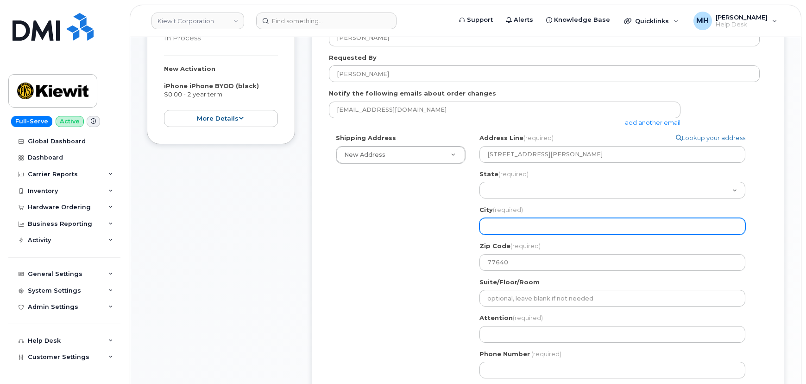
type input "P"
select select
type input "Po"
select select
type input "Por"
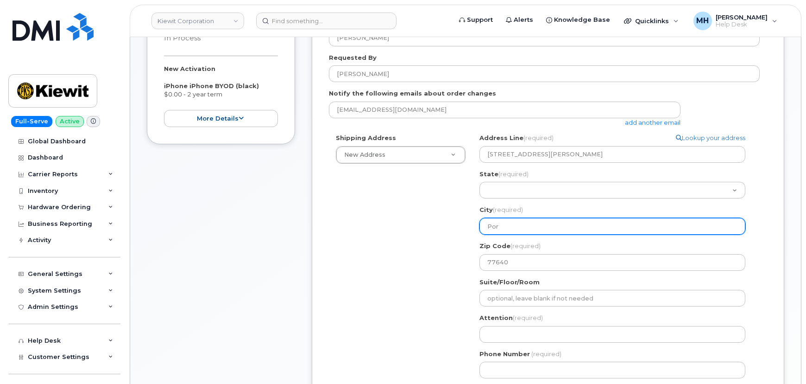
select select
type input "Port"
select select
type input "Port a"
select select
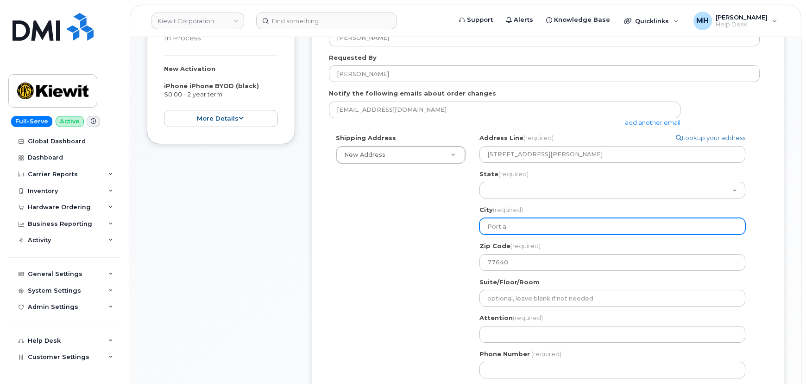
type input "Port"
select select
type input "Port A"
select select
type input "Port Ar"
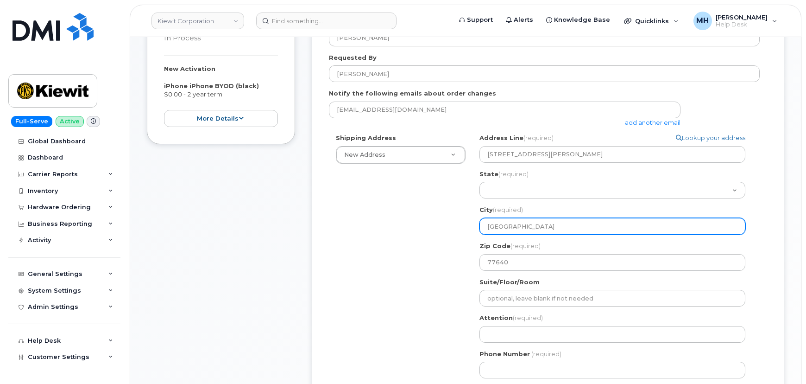
select select
type input "Port Art"
select select
type input "Port Arth"
select select
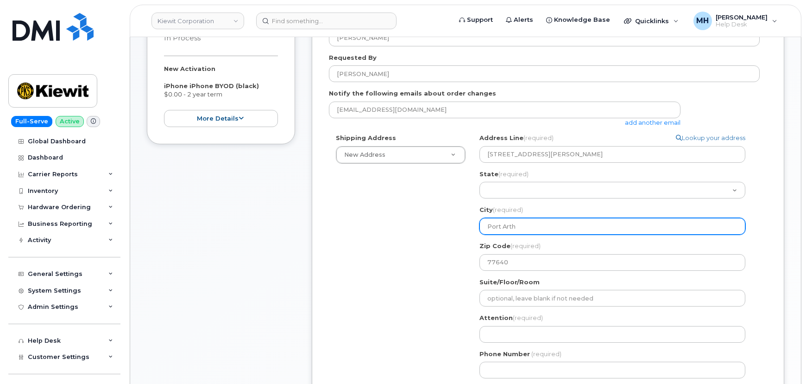
type input "Port Arthe"
select select
type input "Port Arth"
select select
type input "Port Arthu"
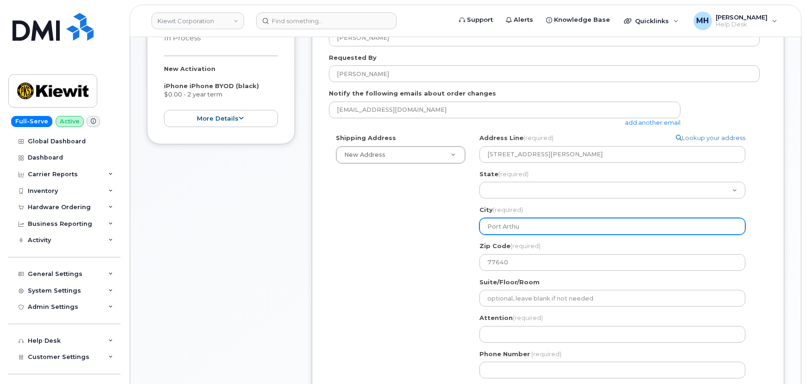
select select
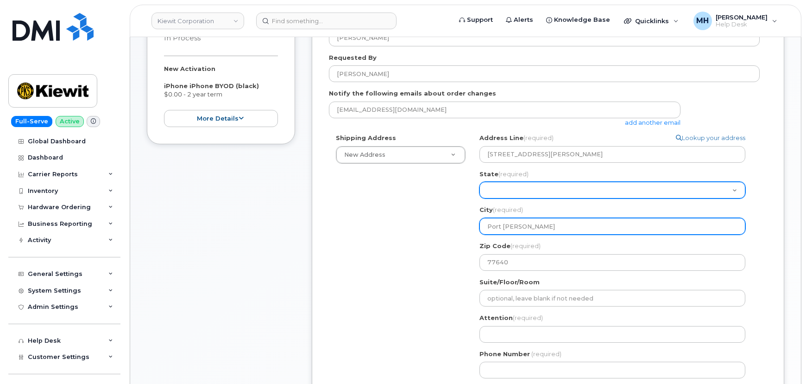
type input "Port Arthur"
click at [584, 185] on select "Alabama Alaska American Samoa Arizona Arkansas California Colorado Connecticut …" at bounding box center [613, 190] width 266 height 17
select select "TX"
click at [480, 182] on select "Alabama Alaska American Samoa Arizona Arkansas California Colorado Connecticut …" at bounding box center [613, 190] width 266 height 17
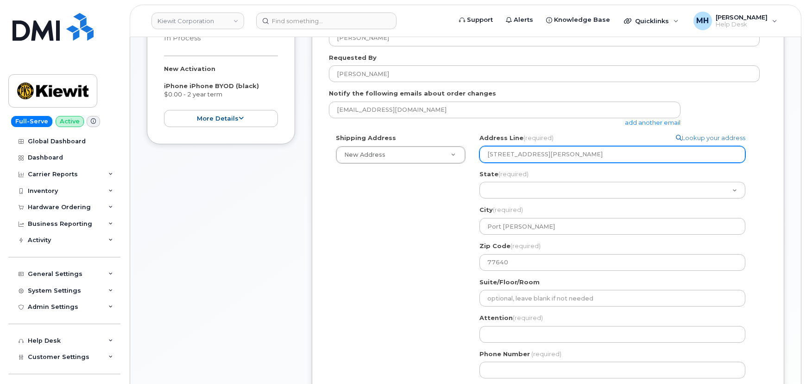
drag, startPoint x: 597, startPoint y: 154, endPoint x: 545, endPoint y: 153, distance: 51.9
click at [545, 153] on input "2008 W Hills Blvd Port Arthur, TX" at bounding box center [613, 154] width 266 height 17
select select
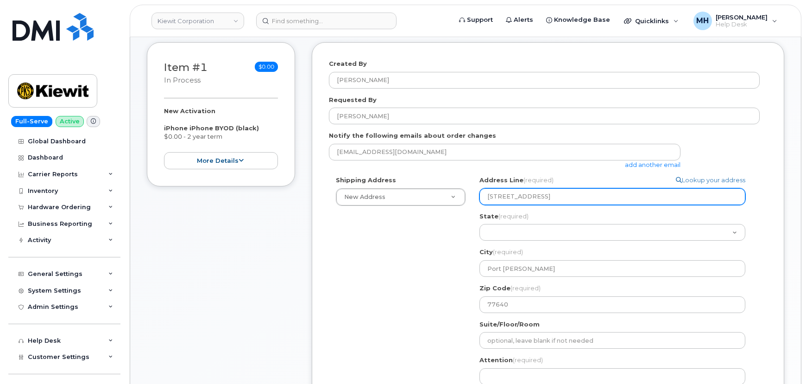
scroll to position [300, 0]
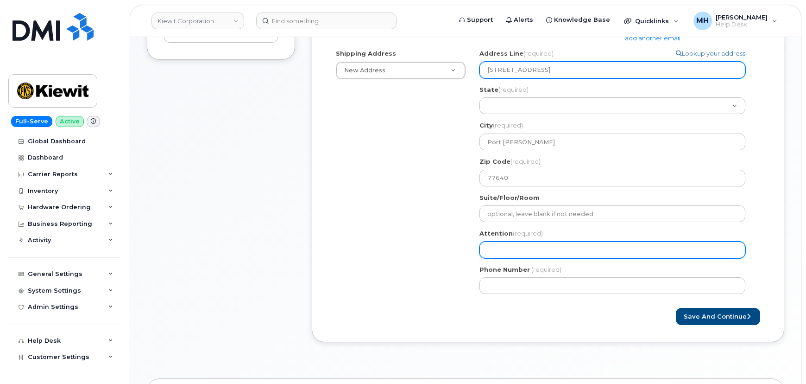
type input "2008 W Hills Blvd"
click at [514, 247] on input "Attention (required)" at bounding box center [613, 249] width 266 height 17
paste input "[PERSON_NAME]"
type input "[PERSON_NAME]"
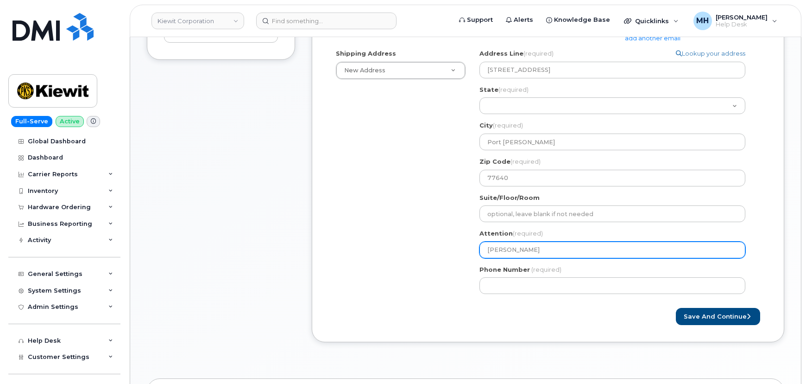
select select
type input "[PERSON_NAME]"
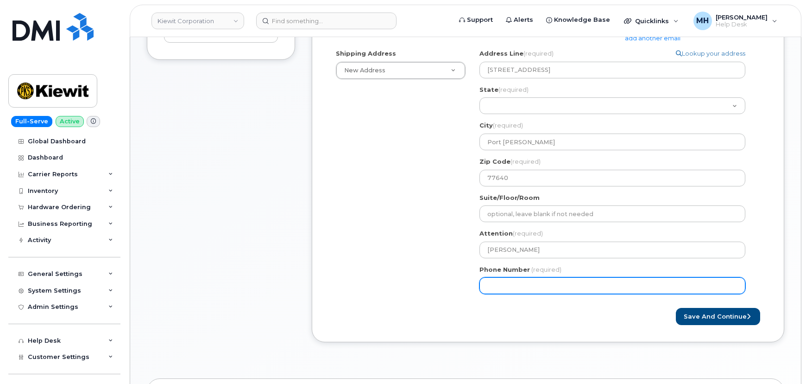
click at [532, 287] on input "Phone Number" at bounding box center [613, 285] width 266 height 17
paste input "3468493297"
click at [520, 281] on input "Phone Number" at bounding box center [613, 285] width 266 height 17
select select
type input "3468493297"
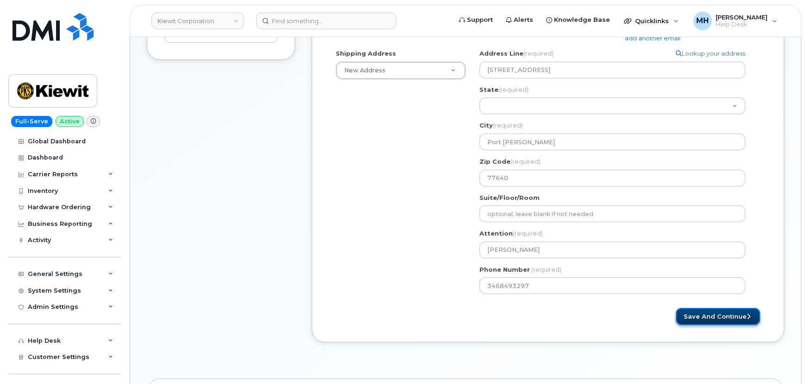
click at [695, 320] on button "Save and Continue" at bounding box center [718, 316] width 84 height 17
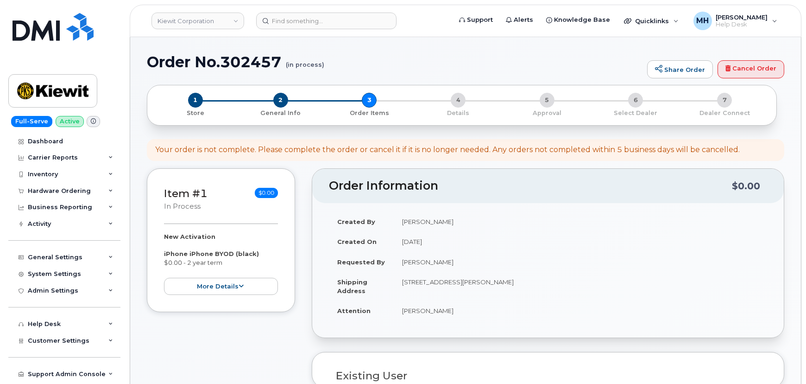
select select
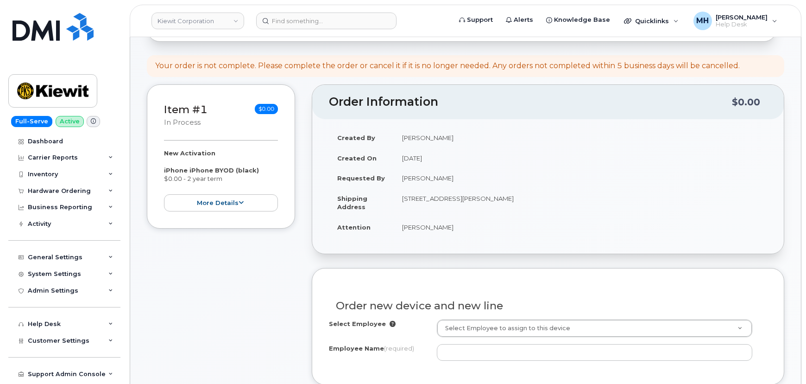
scroll to position [210, 0]
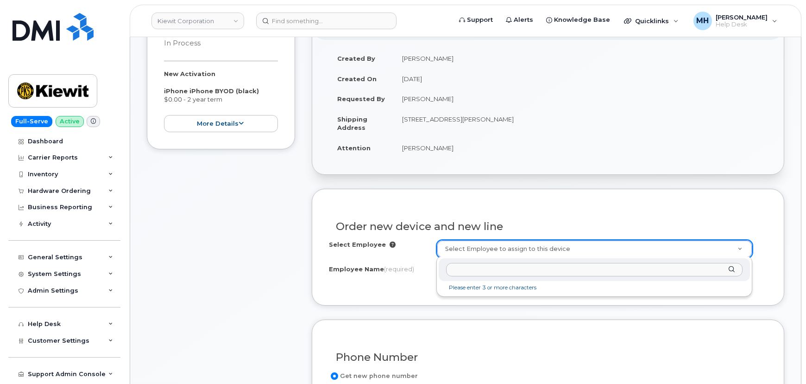
click at [493, 269] on input "text" at bounding box center [594, 269] width 297 height 13
paste input "[PERSON_NAME]"
type input "[PERSON_NAME]"
type input "2153419"
type input "[PERSON_NAME]"
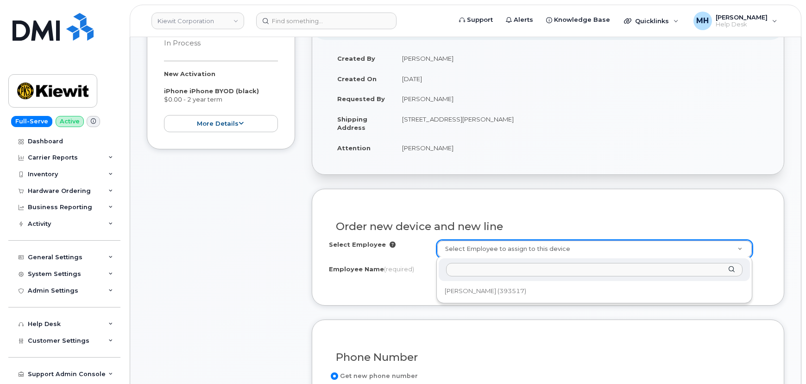
type input "2008 West H.O. [PERSON_NAME][GEOGRAPHIC_DATA]"
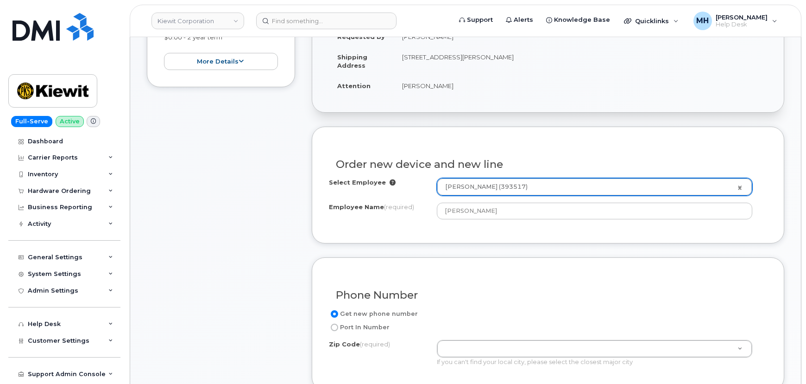
scroll to position [337, 0]
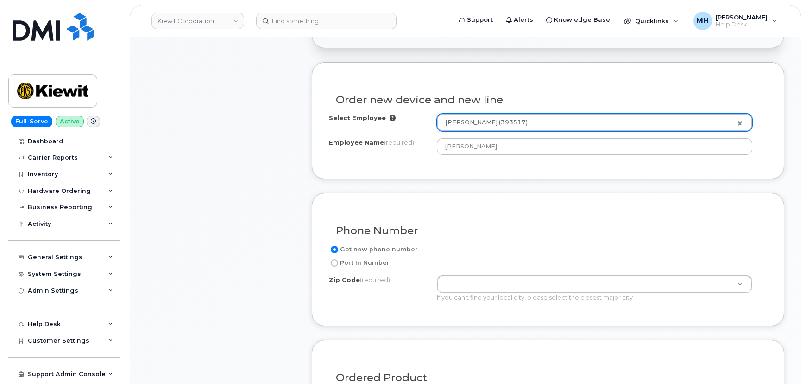
click at [381, 261] on label "Port In Number" at bounding box center [359, 262] width 61 height 11
click at [338, 261] on input "Port In Number" at bounding box center [334, 262] width 7 height 7
radio input "true"
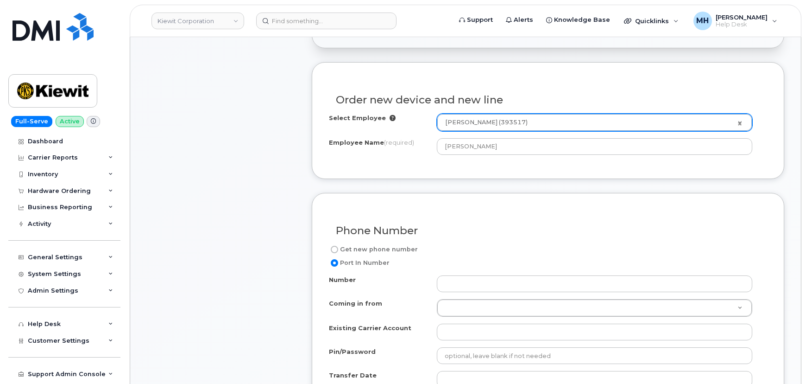
click at [380, 248] on label "Get new phone number" at bounding box center [373, 249] width 89 height 11
click at [338, 248] on input "Get new phone number" at bounding box center [334, 249] width 7 height 7
radio input "true"
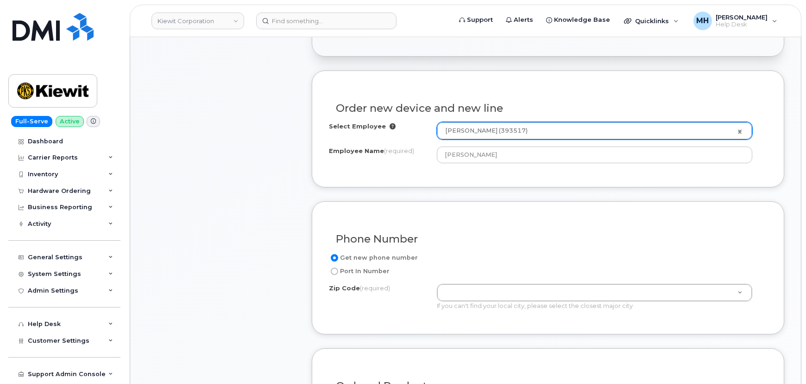
scroll to position [168, 0]
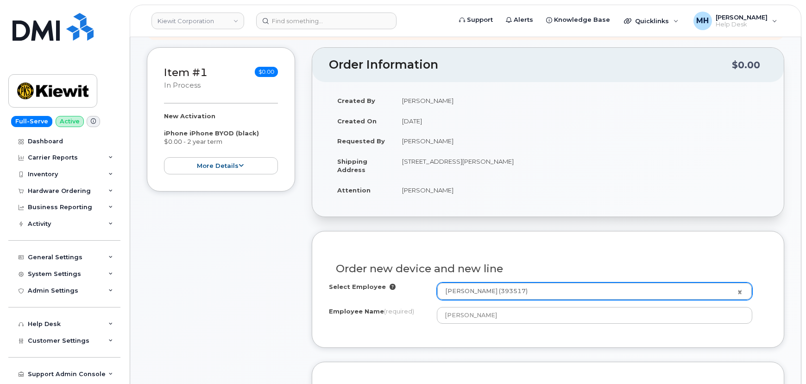
click at [529, 159] on td "2008 W Hills Blvd, Port Arthur, TX, 77640, USA" at bounding box center [581, 165] width 374 height 29
click at [528, 160] on td "2008 W Hills Blvd, Port Arthur, TX, 77640, USA" at bounding box center [581, 165] width 374 height 29
click at [527, 160] on td "2008 W Hills Blvd, Port Arthur, TX, 77640, USA" at bounding box center [581, 165] width 374 height 29
click at [521, 162] on td "2008 W Hills Blvd, Port Arthur, TX, 77640, USA" at bounding box center [581, 165] width 374 height 29
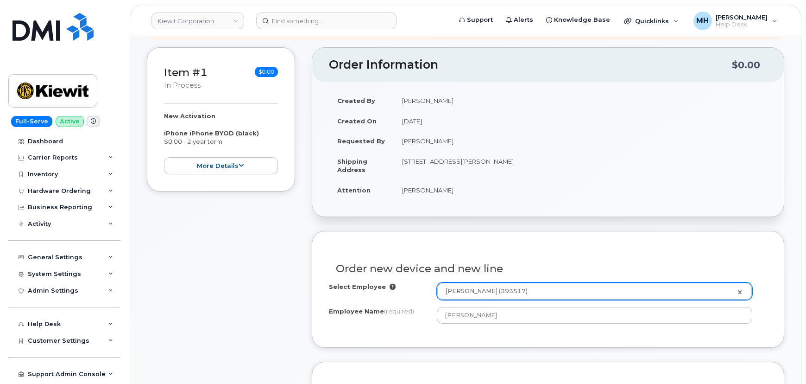
click at [521, 162] on td "2008 W Hills Blvd, Port Arthur, TX, 77640, USA" at bounding box center [581, 165] width 374 height 29
copy td "77640"
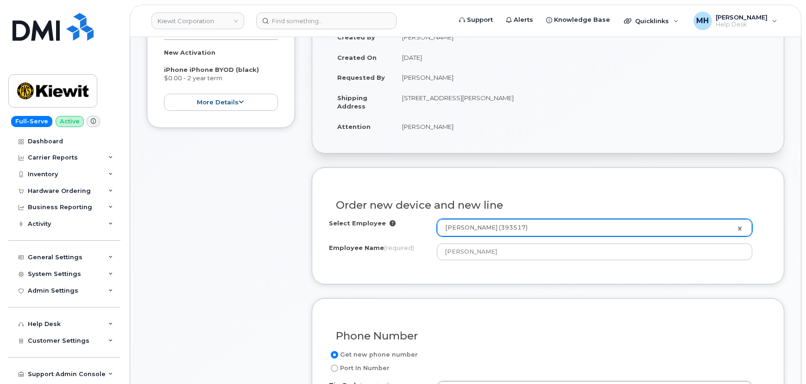
scroll to position [295, 0]
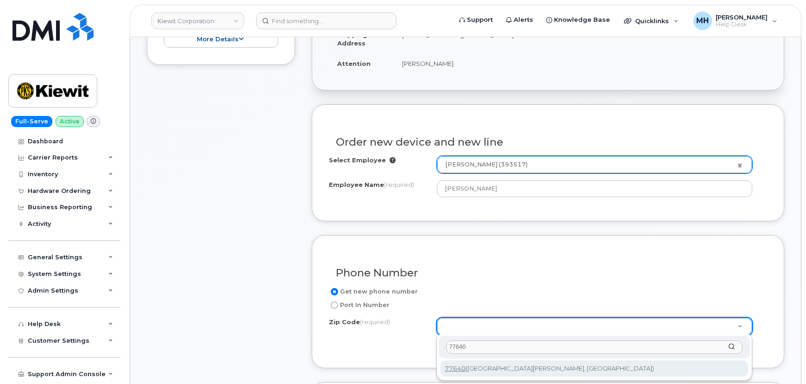
type input "77640"
type input "77640 (Port Arthur, TX)"
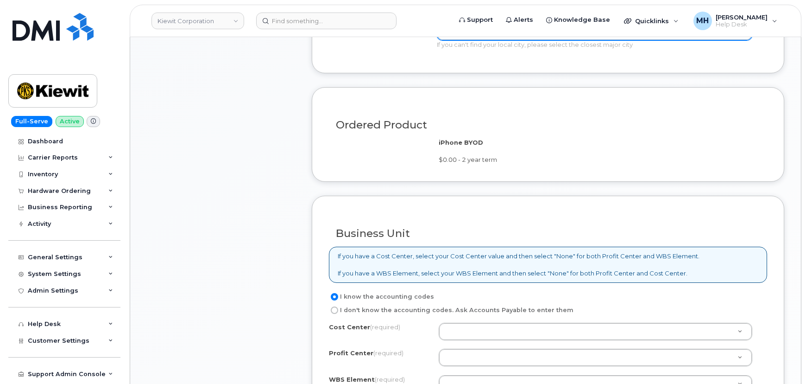
scroll to position [674, 0]
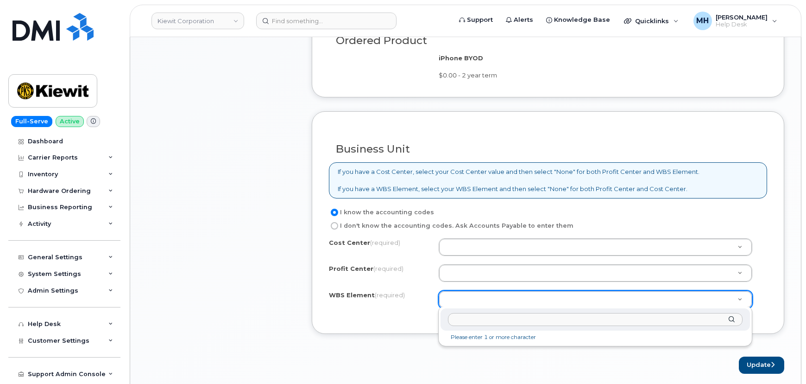
type input "106321.058"
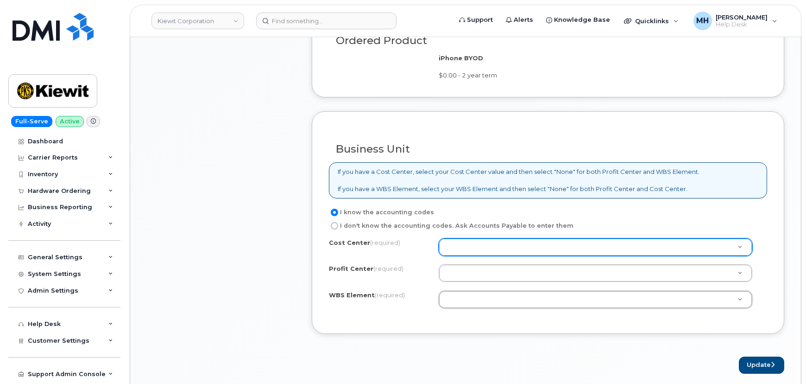
type input "n"
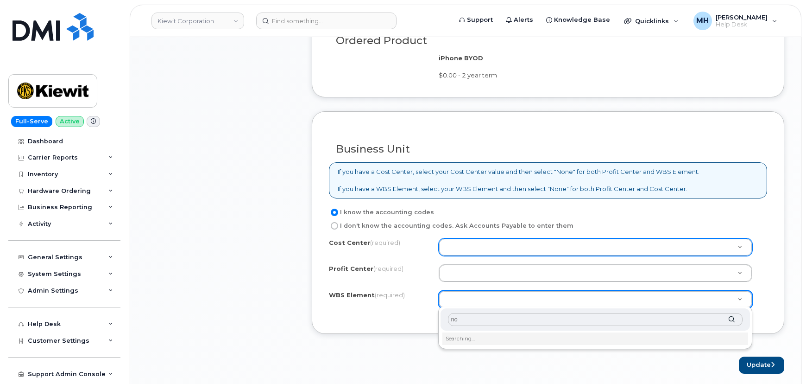
type input "non"
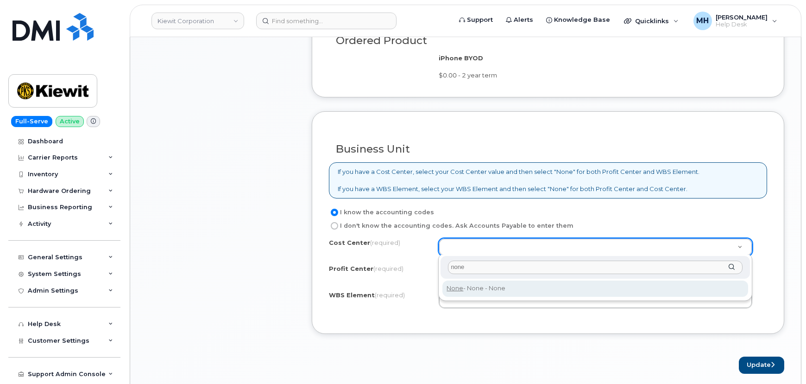
type input "none"
drag, startPoint x: 463, startPoint y: 291, endPoint x: 464, endPoint y: 286, distance: 4.8
type input "None"
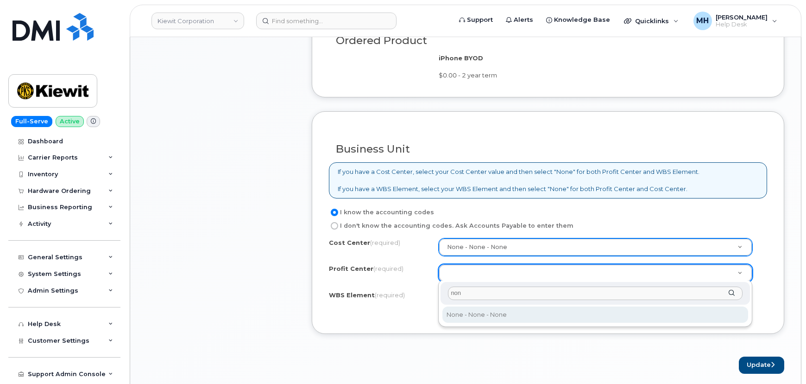
type input "non"
select select "None"
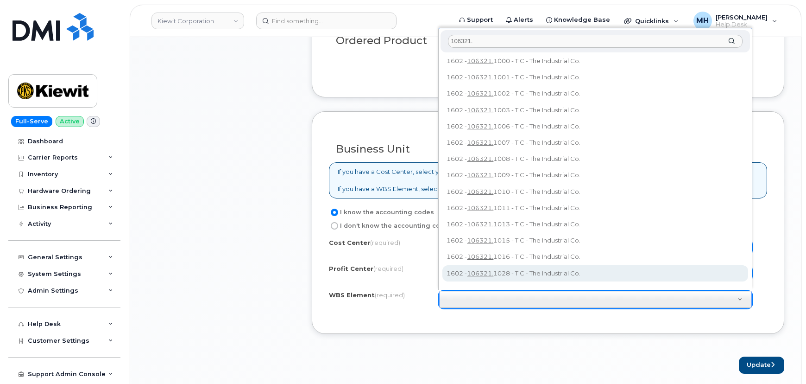
scroll to position [0, 0]
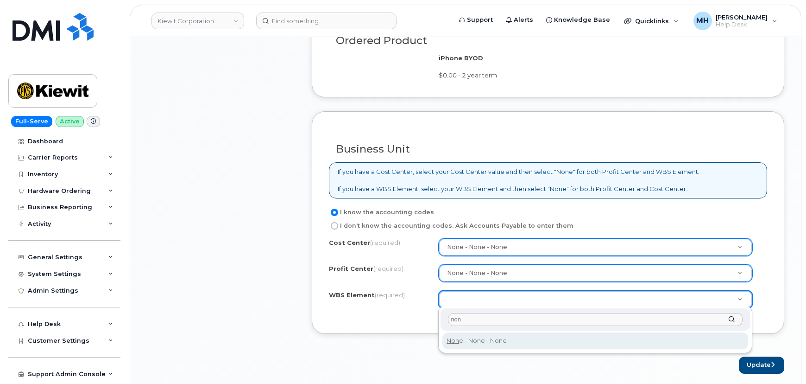
type input "non"
drag, startPoint x: 464, startPoint y: 338, endPoint x: 466, endPoint y: 317, distance: 20.9
type input "None"
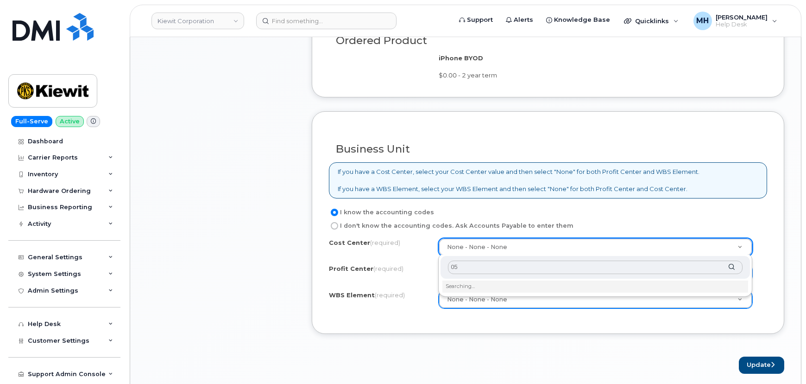
type input "058"
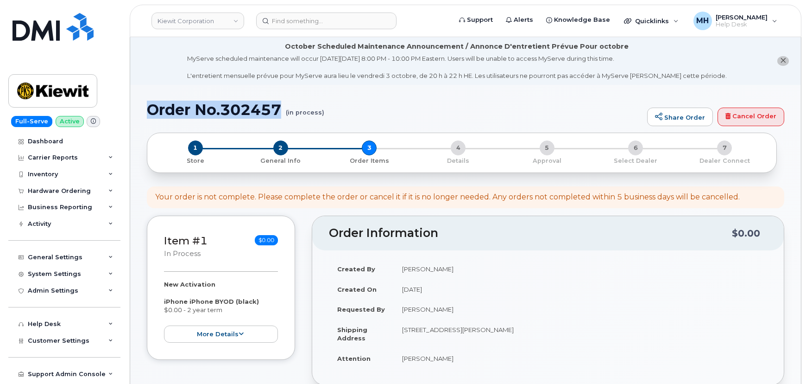
drag, startPoint x: 284, startPoint y: 108, endPoint x: 153, endPoint y: 108, distance: 130.7
click at [153, 108] on h1 "Order No.302457 (in process)" at bounding box center [395, 110] width 496 height 16
copy h1 "Order No.302457"
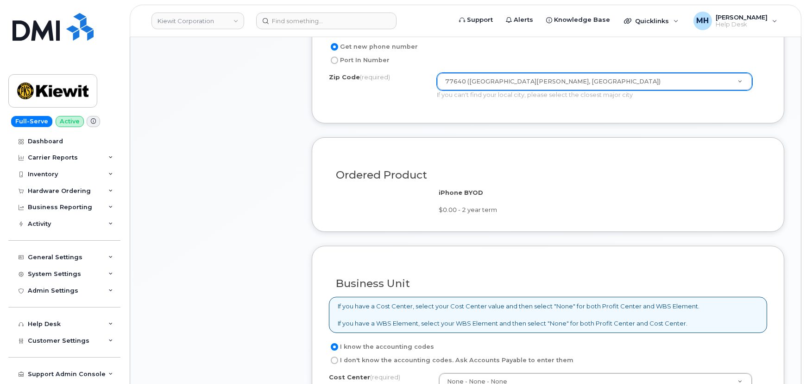
scroll to position [632, 0]
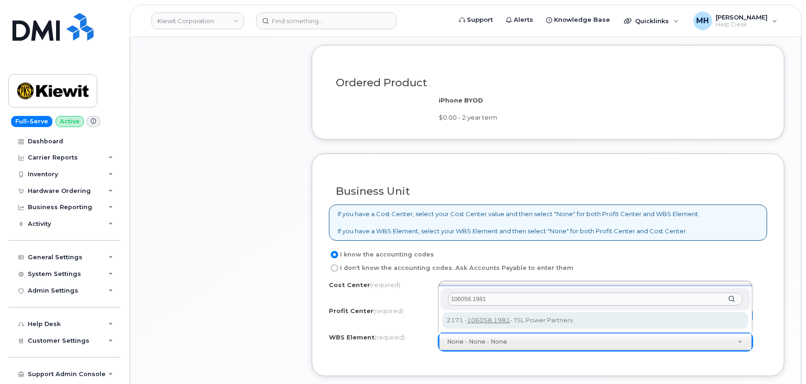
type input "106058.1981"
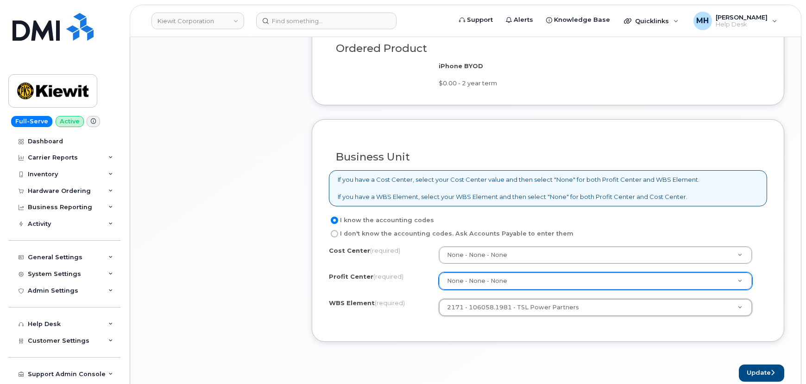
scroll to position [716, 0]
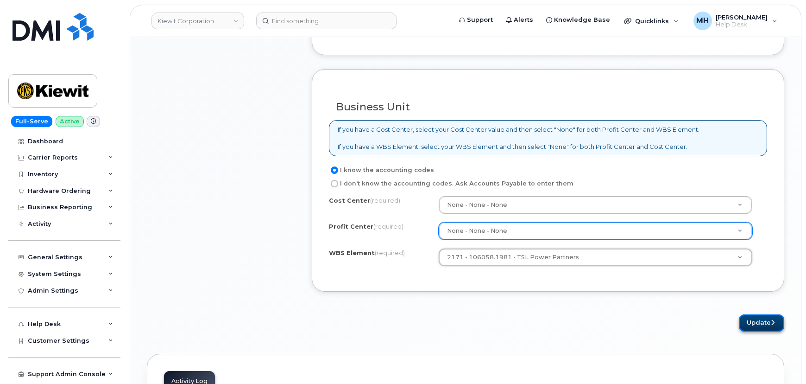
click at [745, 322] on button "Update" at bounding box center [761, 322] width 45 height 17
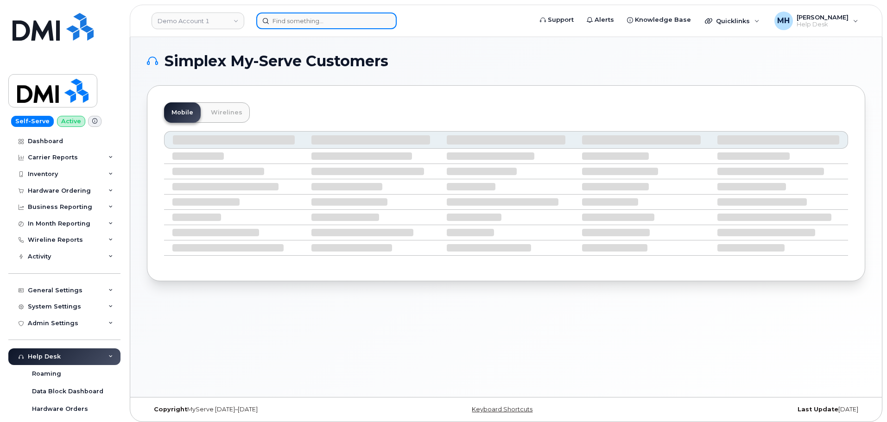
click at [267, 25] on input at bounding box center [326, 21] width 140 height 17
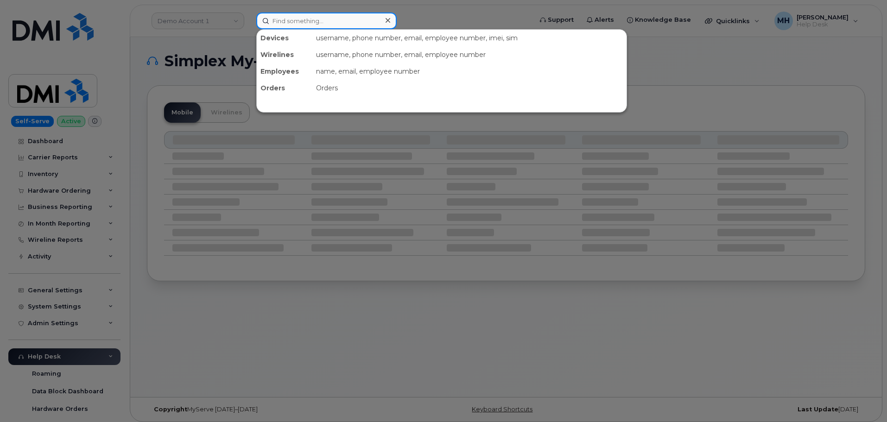
paste input "[PHONE_NUMBER]"
type input "[PHONE_NUMBER]"
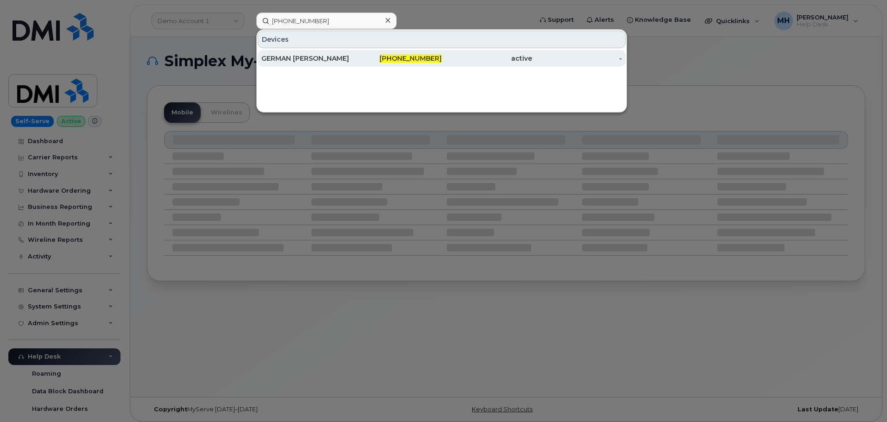
click at [330, 56] on div "GERMAN [PERSON_NAME]" at bounding box center [306, 58] width 90 height 9
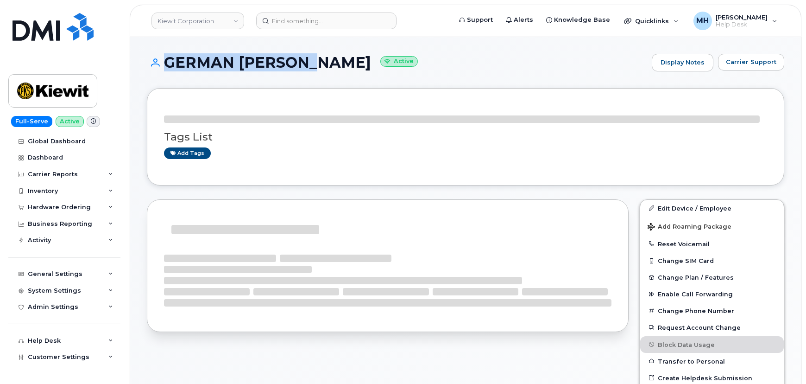
drag, startPoint x: 310, startPoint y: 64, endPoint x: 156, endPoint y: 63, distance: 153.9
click at [156, 63] on h1 "GERMAN PERALTA Active" at bounding box center [397, 62] width 501 height 16
copy h1 "GERMAN PERALTA"
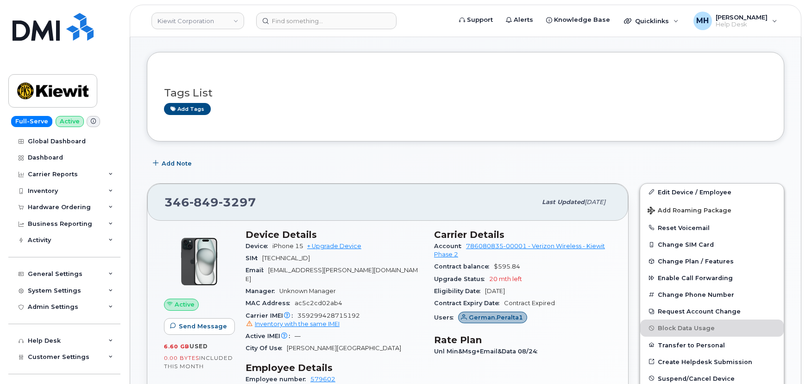
scroll to position [84, 0]
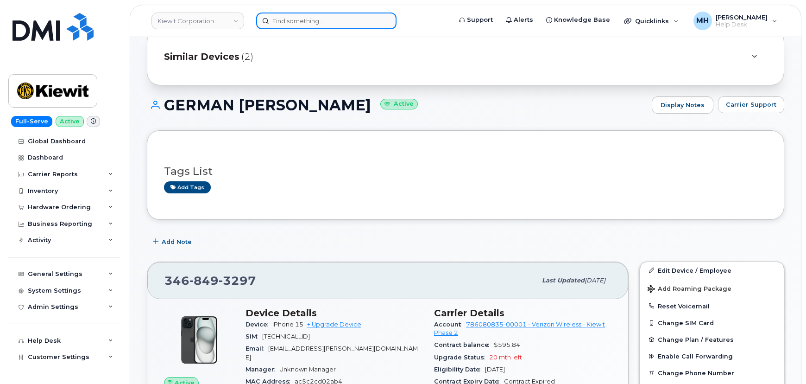
click at [303, 18] on input at bounding box center [326, 21] width 140 height 17
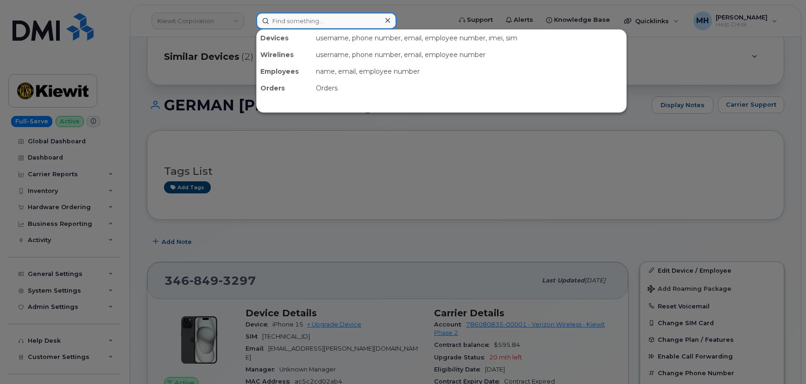
paste input "302457"
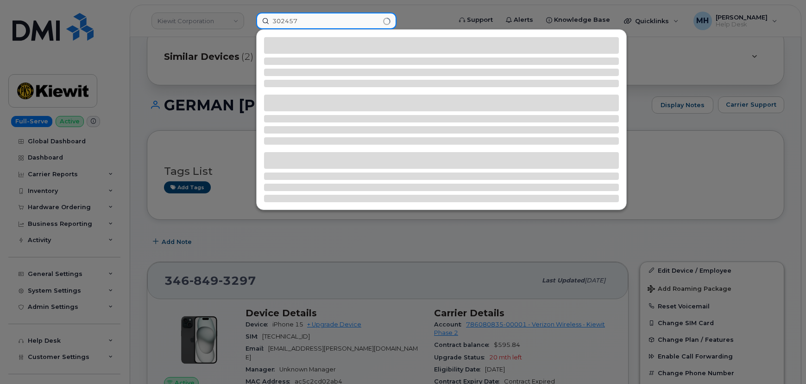
type input "302457"
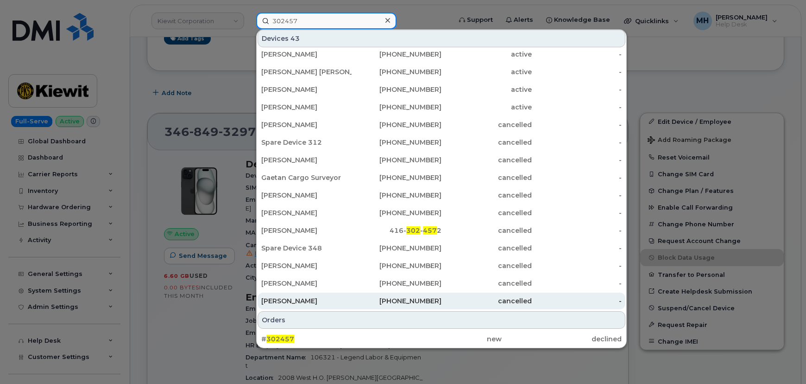
scroll to position [295, 0]
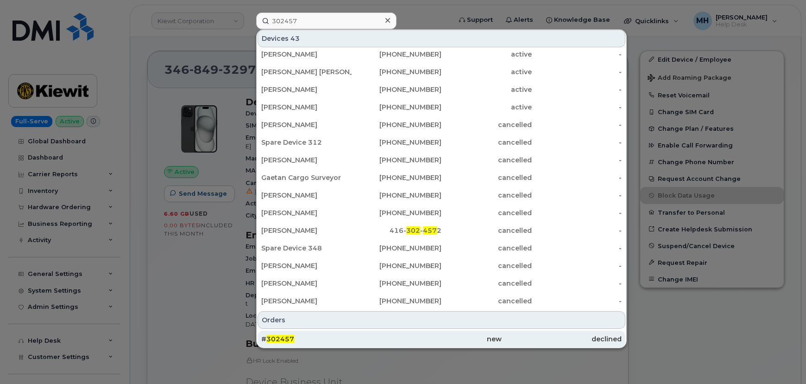
click at [343, 334] on div "# 302457" at bounding box center [321, 338] width 120 height 17
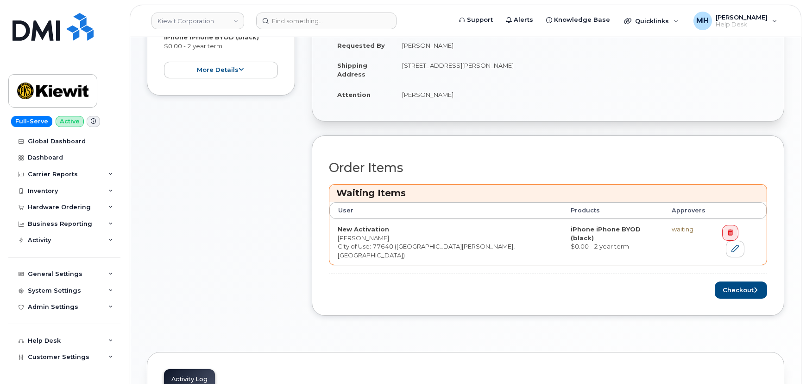
scroll to position [337, 0]
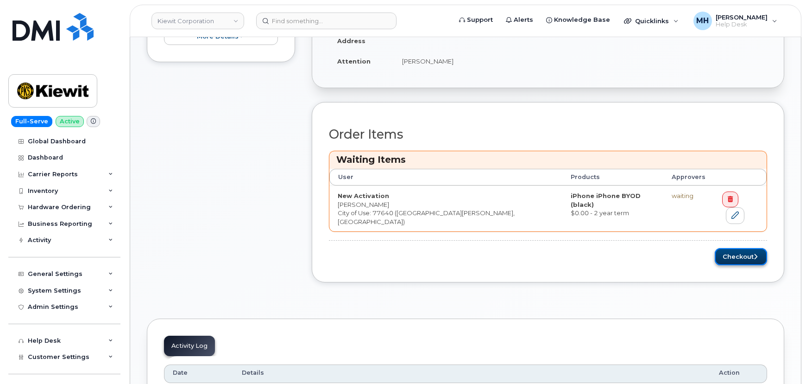
click at [747, 254] on button "Checkout" at bounding box center [741, 256] width 52 height 17
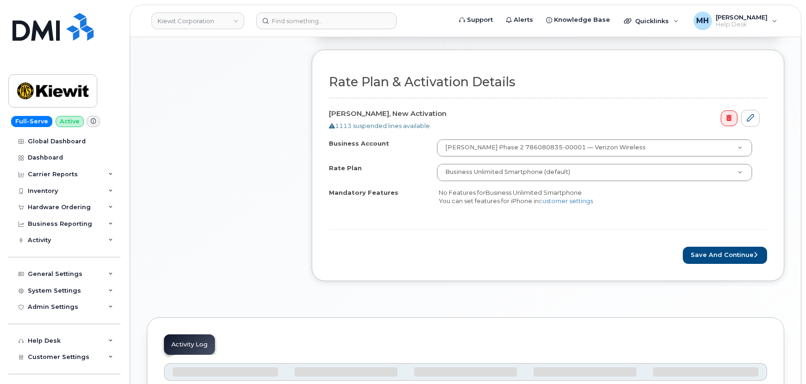
scroll to position [343, 0]
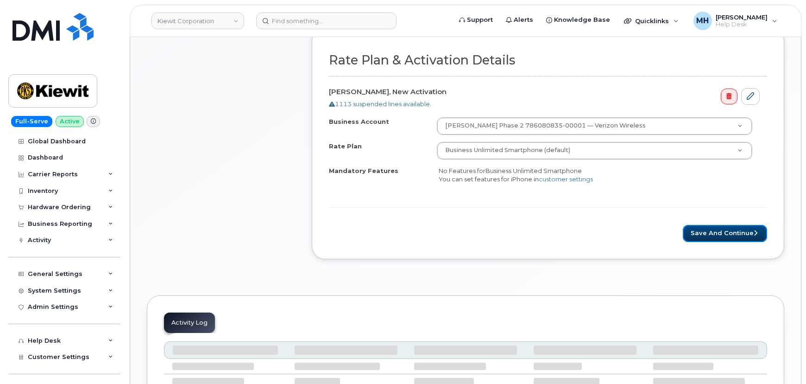
drag, startPoint x: 736, startPoint y: 231, endPoint x: 644, endPoint y: 253, distance: 93.8
click at [736, 231] on button "Save and Continue" at bounding box center [725, 233] width 84 height 17
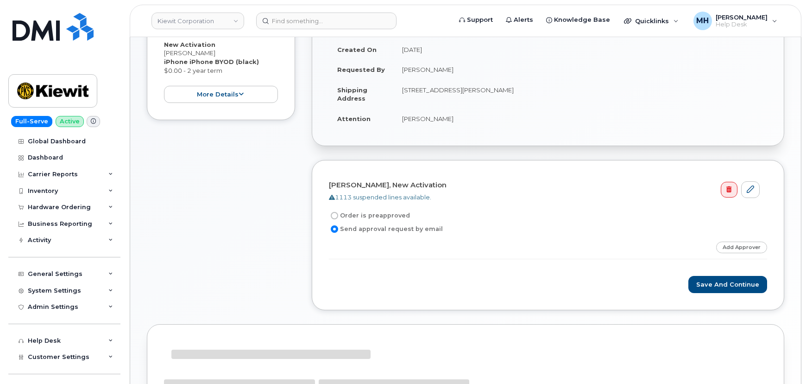
scroll to position [258, 0]
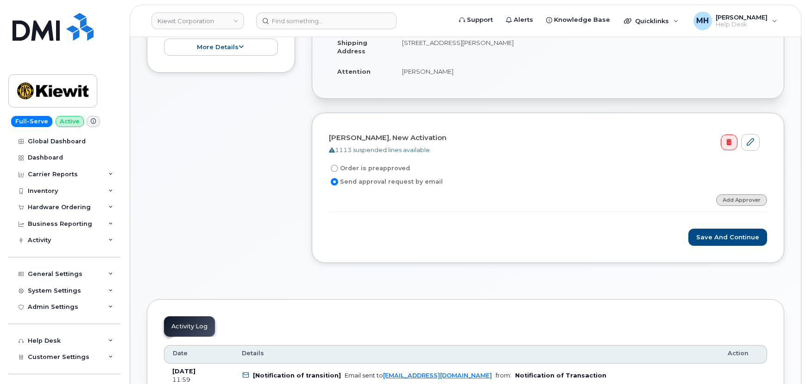
click at [733, 199] on link "Add Approver" at bounding box center [742, 200] width 51 height 12
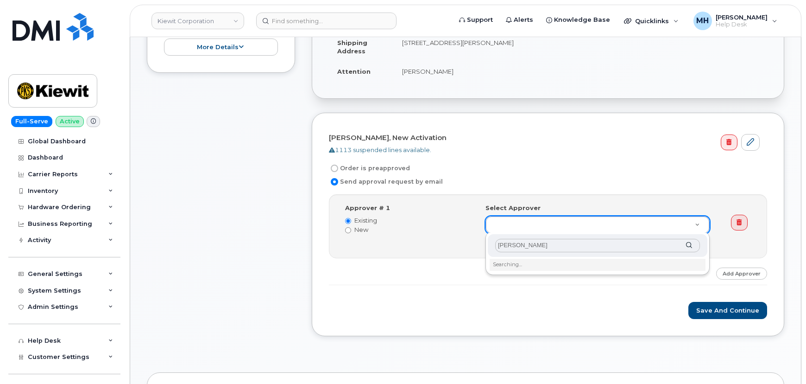
type input "[PERSON_NAME]"
drag, startPoint x: 510, startPoint y: 247, endPoint x: 484, endPoint y: 249, distance: 26.1
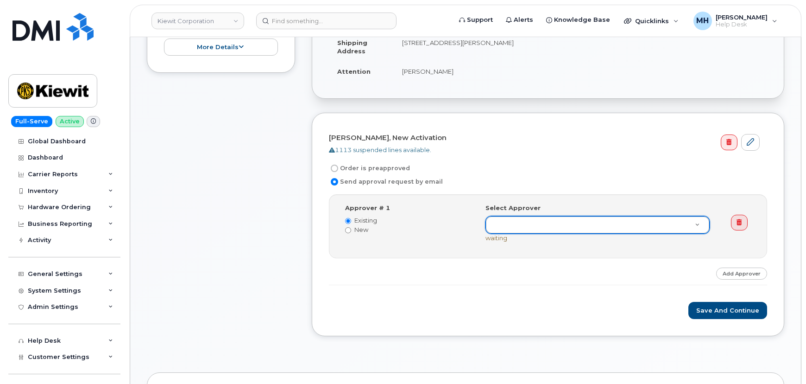
drag, startPoint x: 374, startPoint y: 228, endPoint x: 361, endPoint y: 227, distance: 14.0
click at [361, 227] on label "New" at bounding box center [408, 229] width 127 height 9
click at [351, 227] on input "New" at bounding box center [348, 230] width 6 height 6
radio input "true"
radio input "false"
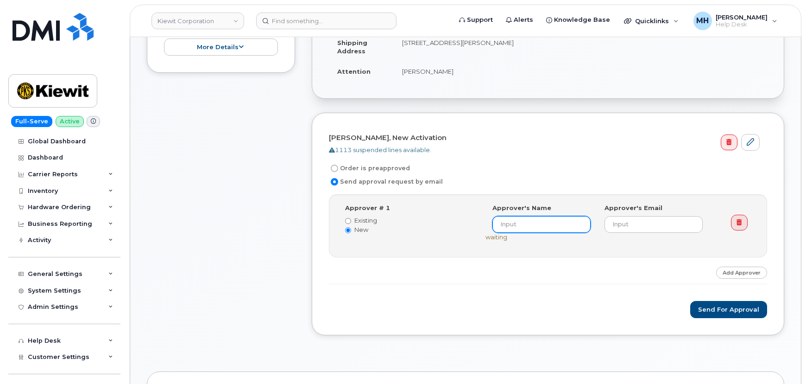
click at [517, 225] on input at bounding box center [542, 224] width 98 height 17
type input "[PERSON_NAME]"
paste input "[EMAIL_ADDRESS][PERSON_NAME][DOMAIN_NAME]"
type input "[EMAIL_ADDRESS][PERSON_NAME][DOMAIN_NAME]"
drag, startPoint x: 548, startPoint y: 224, endPoint x: 471, endPoint y: 224, distance: 77.4
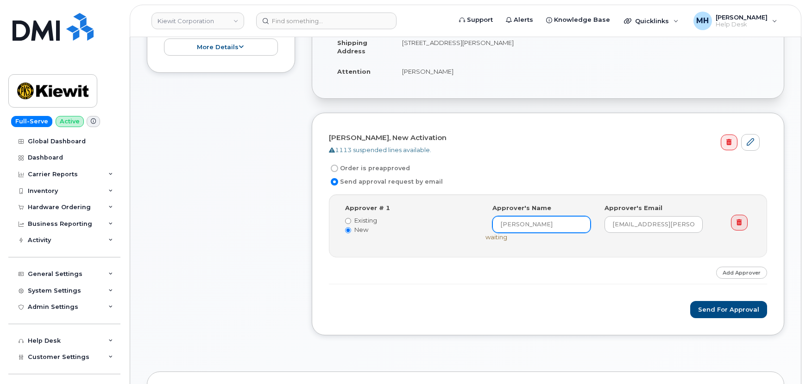
click at [471, 224] on div "Approver # 1 Existing New Select Approver B (undefined) Approver's Name [PERSON…" at bounding box center [548, 225] width 421 height 44
click at [514, 226] on input "[PERSON_NAME]" at bounding box center [542, 224] width 98 height 17
drag, startPoint x: 518, startPoint y: 225, endPoint x: 488, endPoint y: 224, distance: 30.1
click at [488, 224] on div "Approver's Name [PERSON_NAME]" at bounding box center [542, 217] width 112 height 29
drag, startPoint x: 549, startPoint y: 225, endPoint x: 481, endPoint y: 225, distance: 68.6
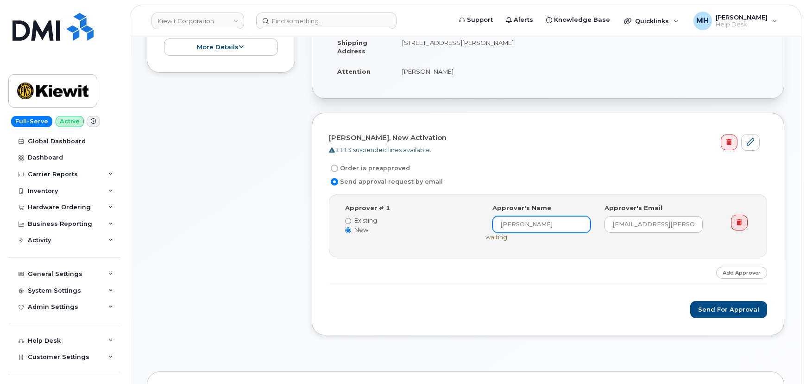
click at [481, 225] on div "Select Approver B (undefined) Approver's Name [PERSON_NAME] Approver's Email [E…" at bounding box center [602, 225] width 246 height 44
type input "[PERSON_NAME]"
click at [377, 218] on label "Existing" at bounding box center [408, 220] width 127 height 9
click at [351, 218] on input "Existing" at bounding box center [348, 221] width 6 height 6
radio input "true"
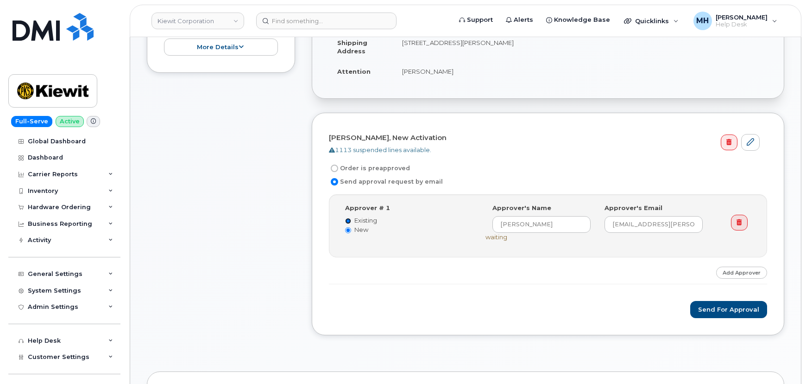
radio input "false"
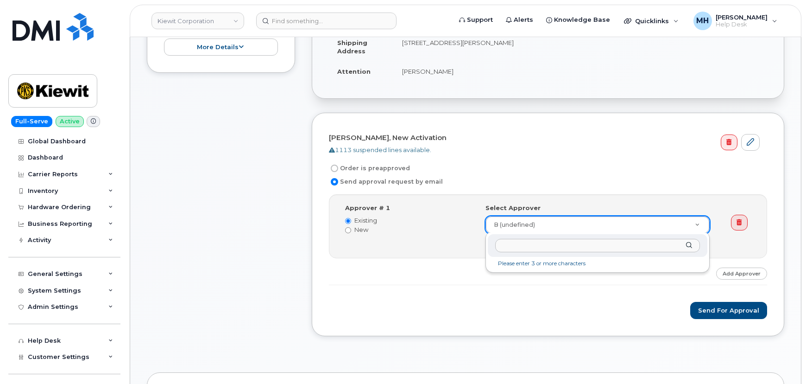
drag, startPoint x: 508, startPoint y: 222, endPoint x: 485, endPoint y: 222, distance: 23.2
paste input "[PERSON_NAME]"
type input "[PERSON_NAME]"
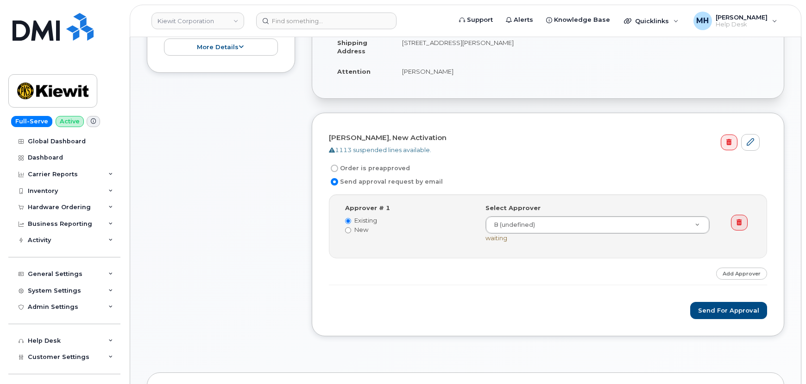
click at [363, 230] on label "New" at bounding box center [408, 229] width 127 height 9
click at [351, 230] on input "New" at bounding box center [348, 230] width 6 height 6
radio input "true"
radio input "false"
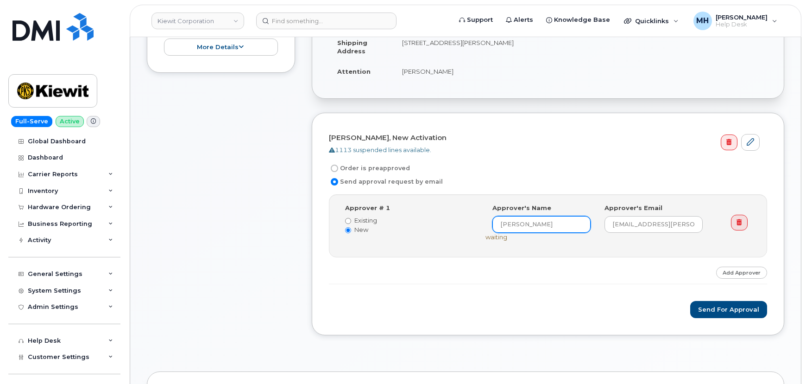
drag, startPoint x: 516, startPoint y: 222, endPoint x: 465, endPoint y: 222, distance: 50.5
click at [465, 222] on div "Approver # 1 Existing New Select Approver B (undefined) Approver's Name bryan O…" at bounding box center [548, 225] width 421 height 44
click at [620, 222] on input "Brianortiz1@kiewit.com" at bounding box center [654, 224] width 98 height 17
drag, startPoint x: 693, startPoint y: 222, endPoint x: 583, endPoint y: 222, distance: 109.8
click at [583, 222] on div "Approver's Name bryan Ortiz Approver's Email Byianortiz1@kiewit.com" at bounding box center [598, 217] width 224 height 29
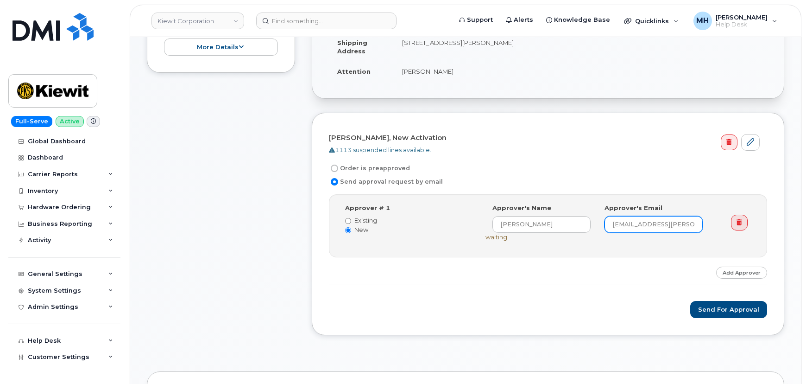
paste input "RYAN.ORTIZ1@KIEWIT.COM"
click at [615, 219] on input "[PERSON_NAME][EMAIL_ADDRESS][PERSON_NAME][DOMAIN_NAME]" at bounding box center [654, 224] width 98 height 17
type input "[PERSON_NAME][EMAIL_ADDRESS][PERSON_NAME][DOMAIN_NAME]"
click at [620, 268] on div "Step-by-step approvals: bryan Ortiz » Approved Approver # 1 Existing New Select…" at bounding box center [548, 239] width 438 height 90
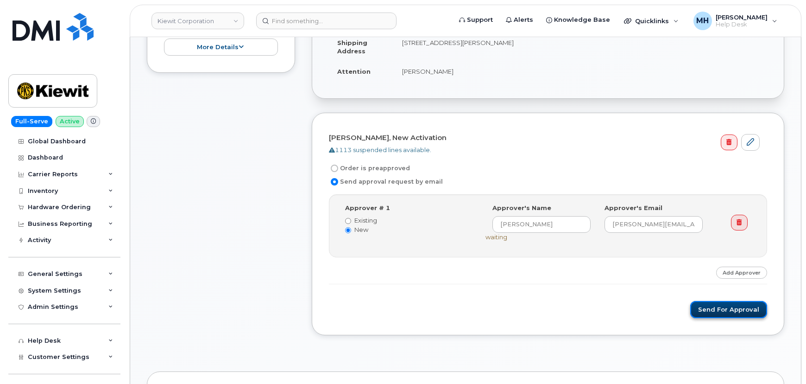
click at [703, 306] on button "Send for Approval" at bounding box center [729, 309] width 77 height 17
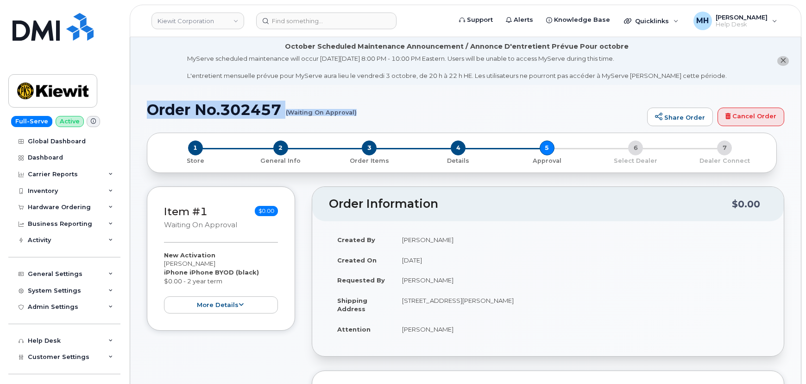
drag, startPoint x: 153, startPoint y: 107, endPoint x: 360, endPoint y: 122, distance: 207.8
